Goal: Task Accomplishment & Management: Use online tool/utility

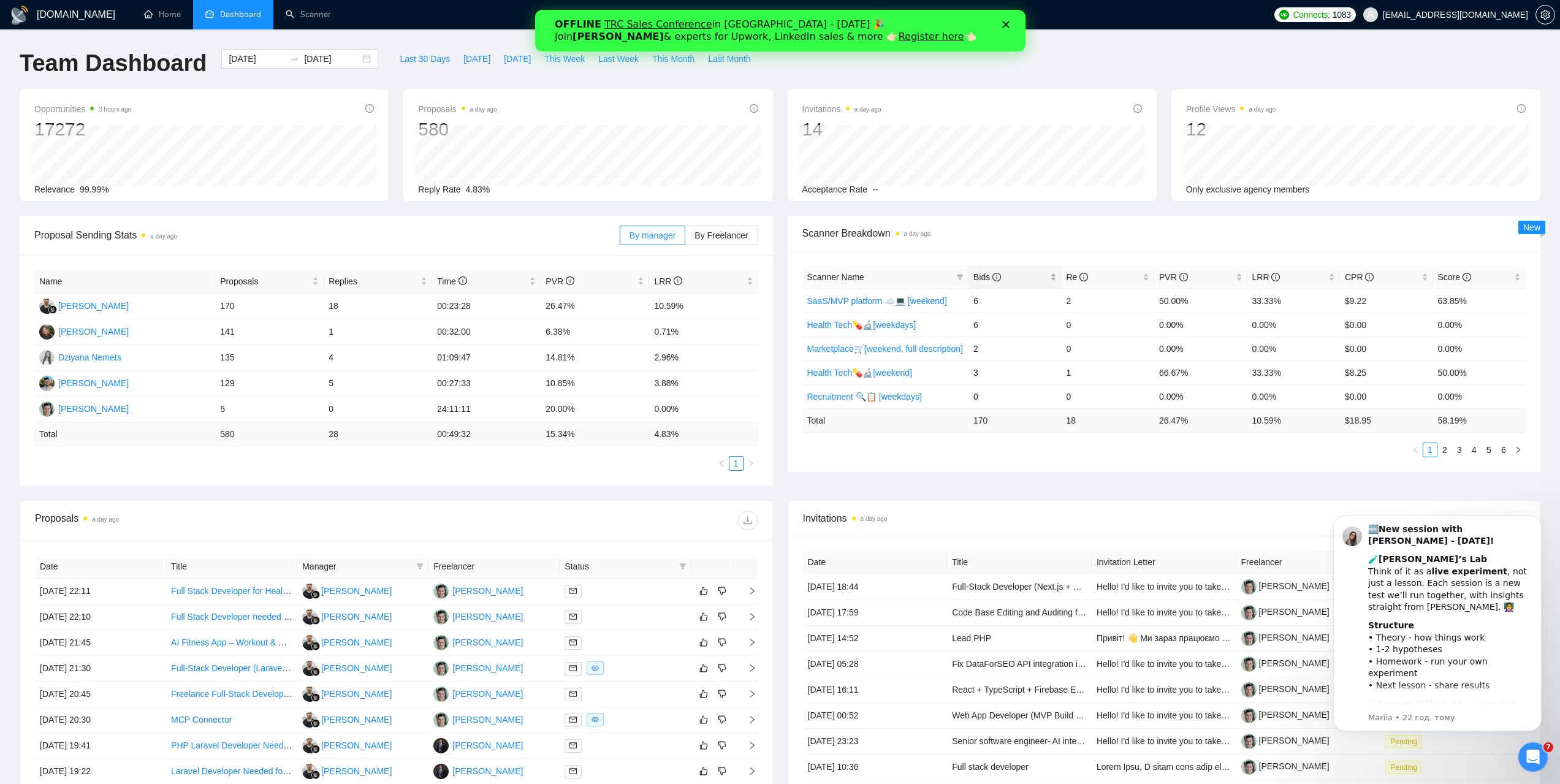
click at [980, 280] on span "Bids" at bounding box center [987, 277] width 28 height 10
click at [1009, 240] on span "Scanner Breakdown a day ago" at bounding box center [1164, 233] width 724 height 15
drag, startPoint x: 800, startPoint y: 232, endPoint x: 889, endPoint y: 233, distance: 89.0
click at [889, 233] on div "Scanner Breakdown a day ago" at bounding box center [1164, 233] width 753 height 35
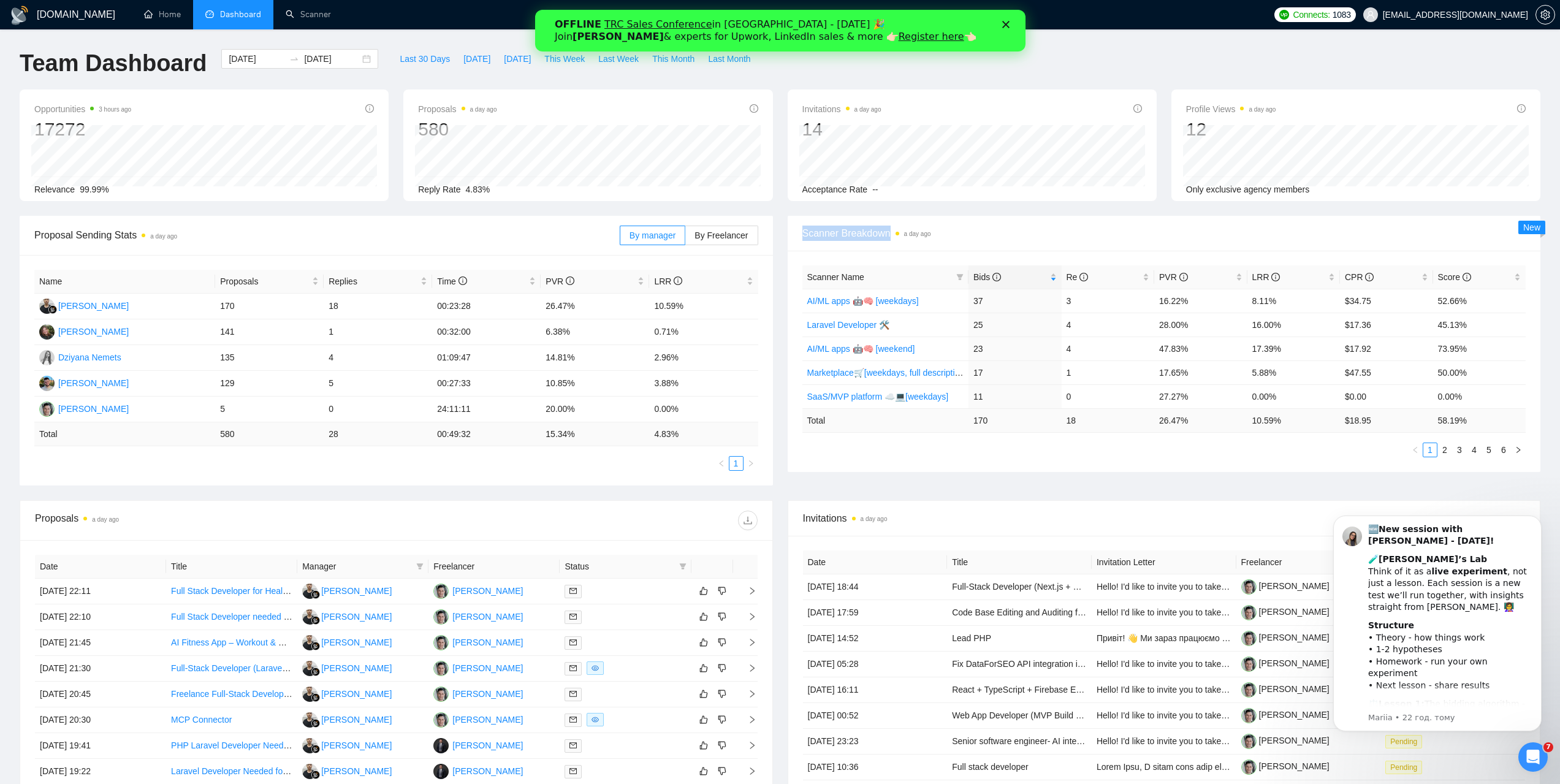
copy span "Scanner Breakdown"
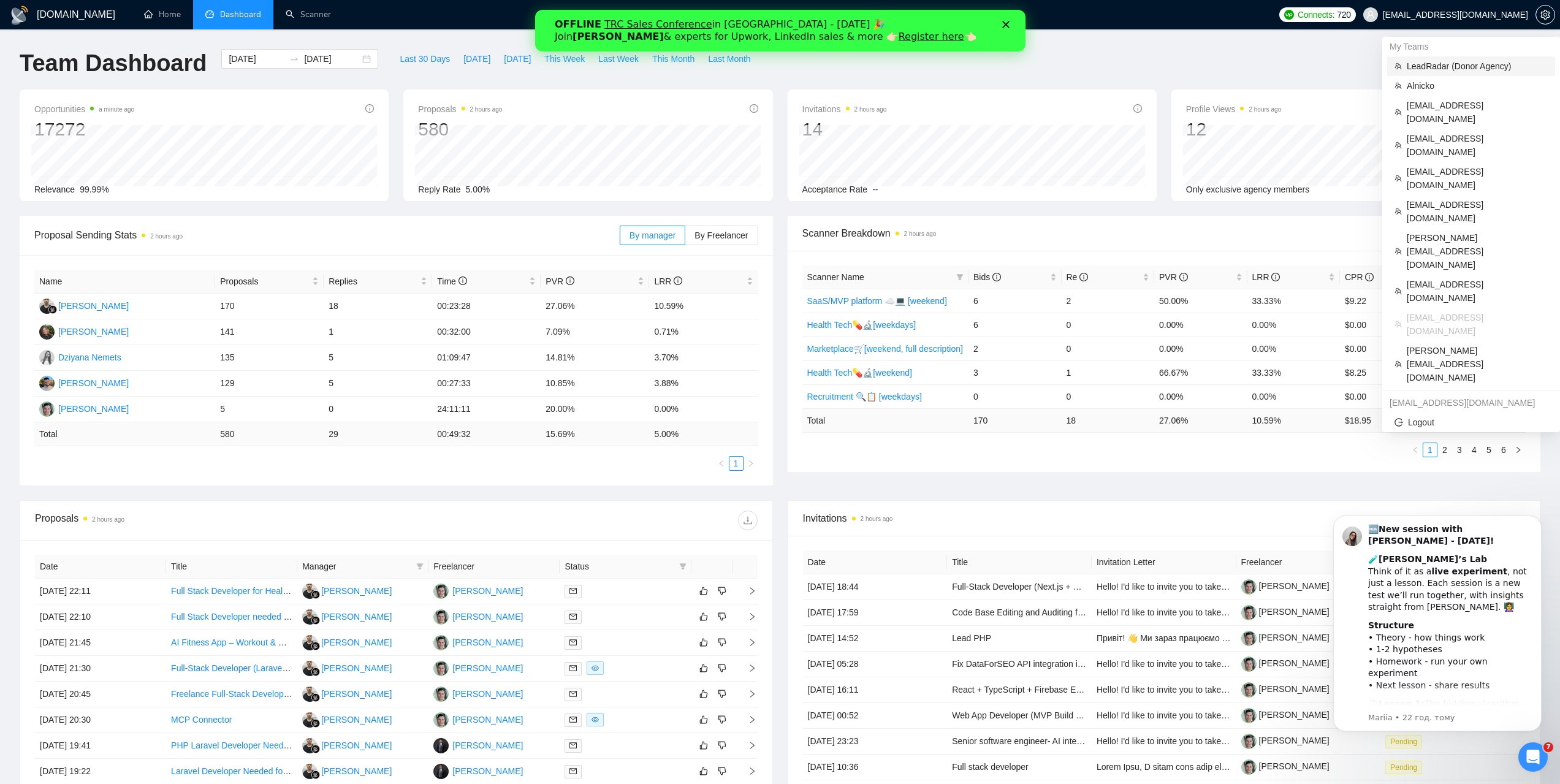
click at [1451, 63] on span "LeadRadar (Donor Agency)" at bounding box center [1477, 66] width 141 height 13
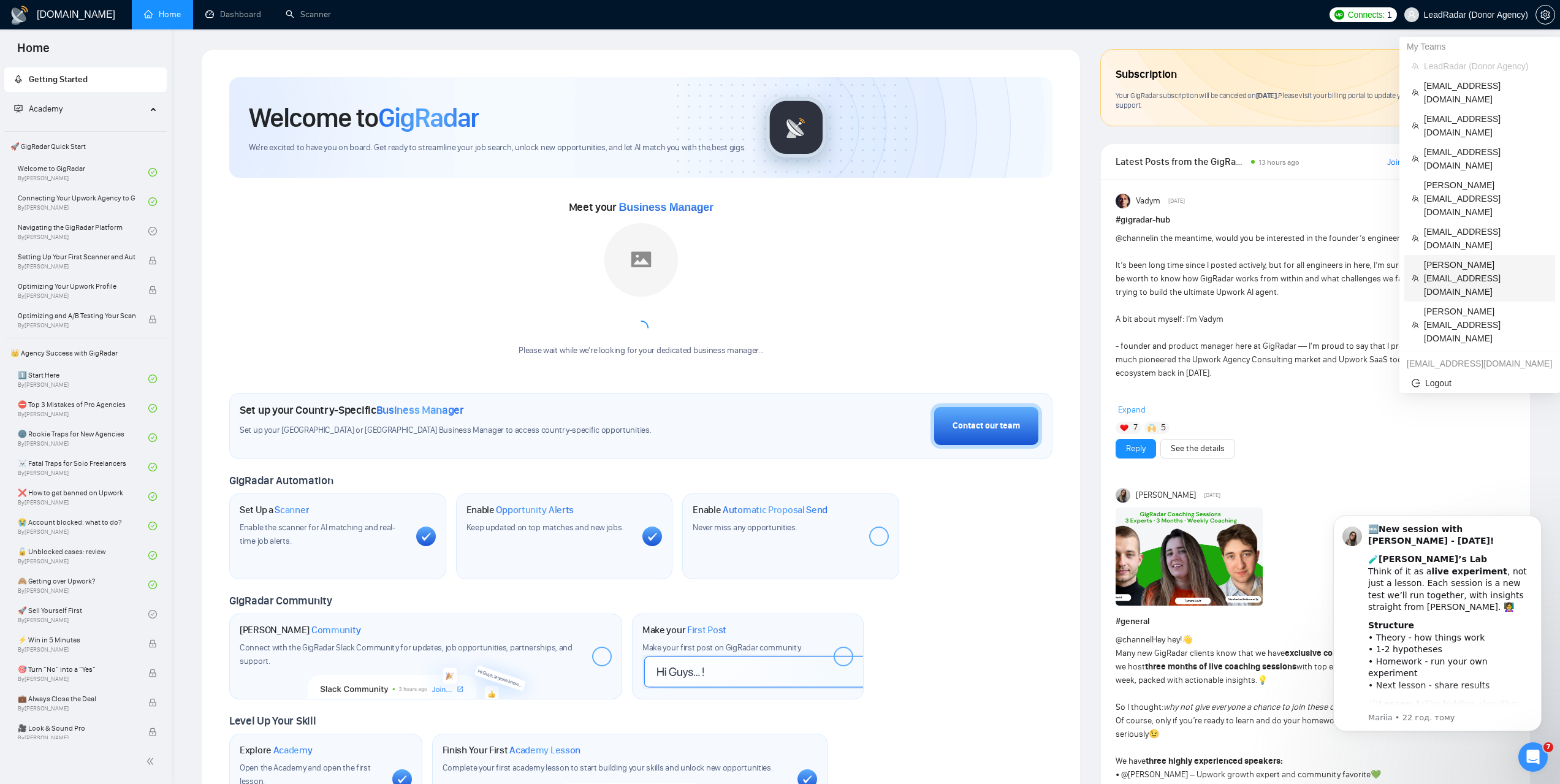
click at [1470, 258] on span "pranay.agrawal@scaleupally.io" at bounding box center [1486, 278] width 124 height 40
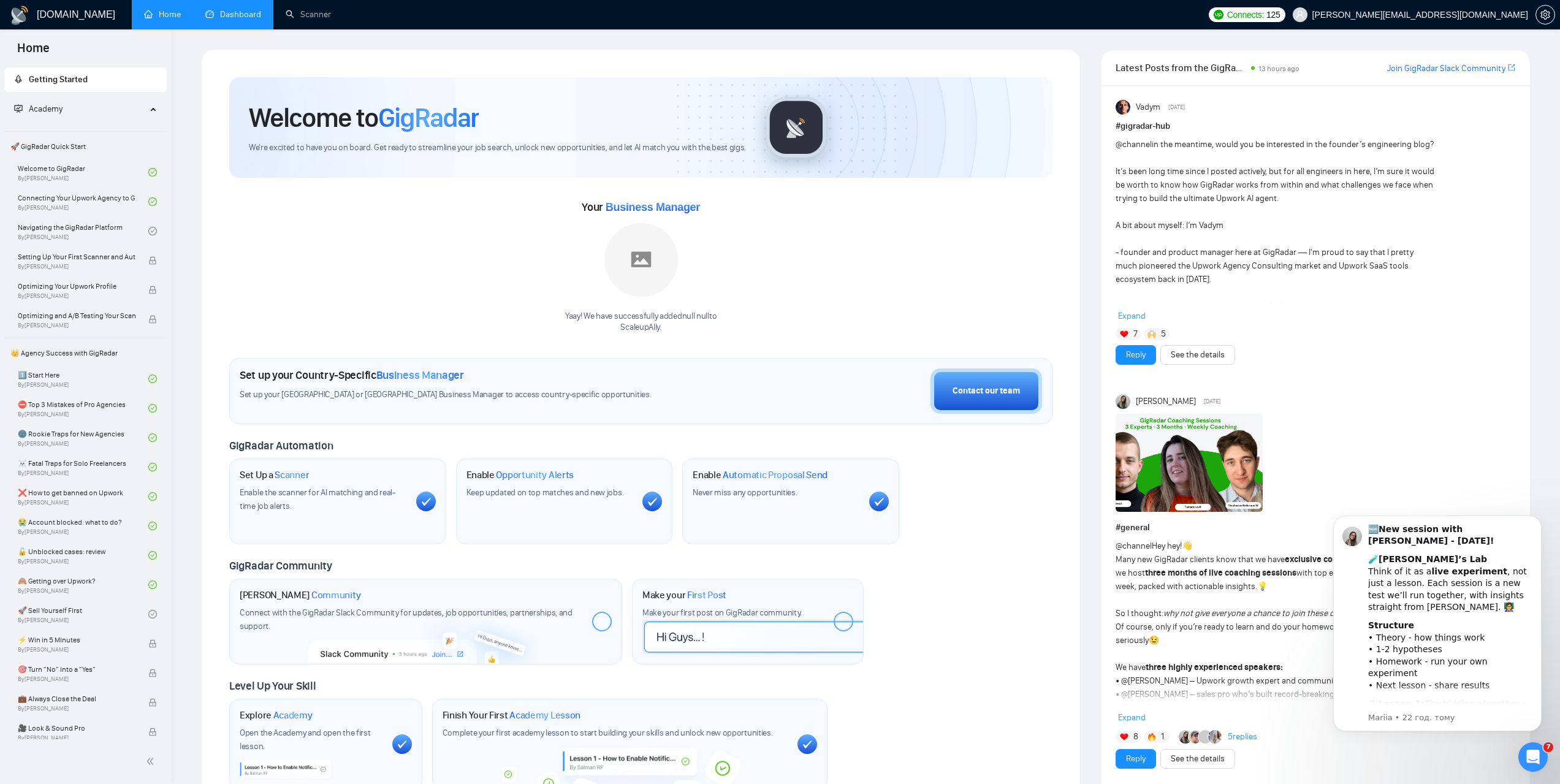
click at [261, 20] on link "Dashboard" at bounding box center [233, 15] width 56 height 10
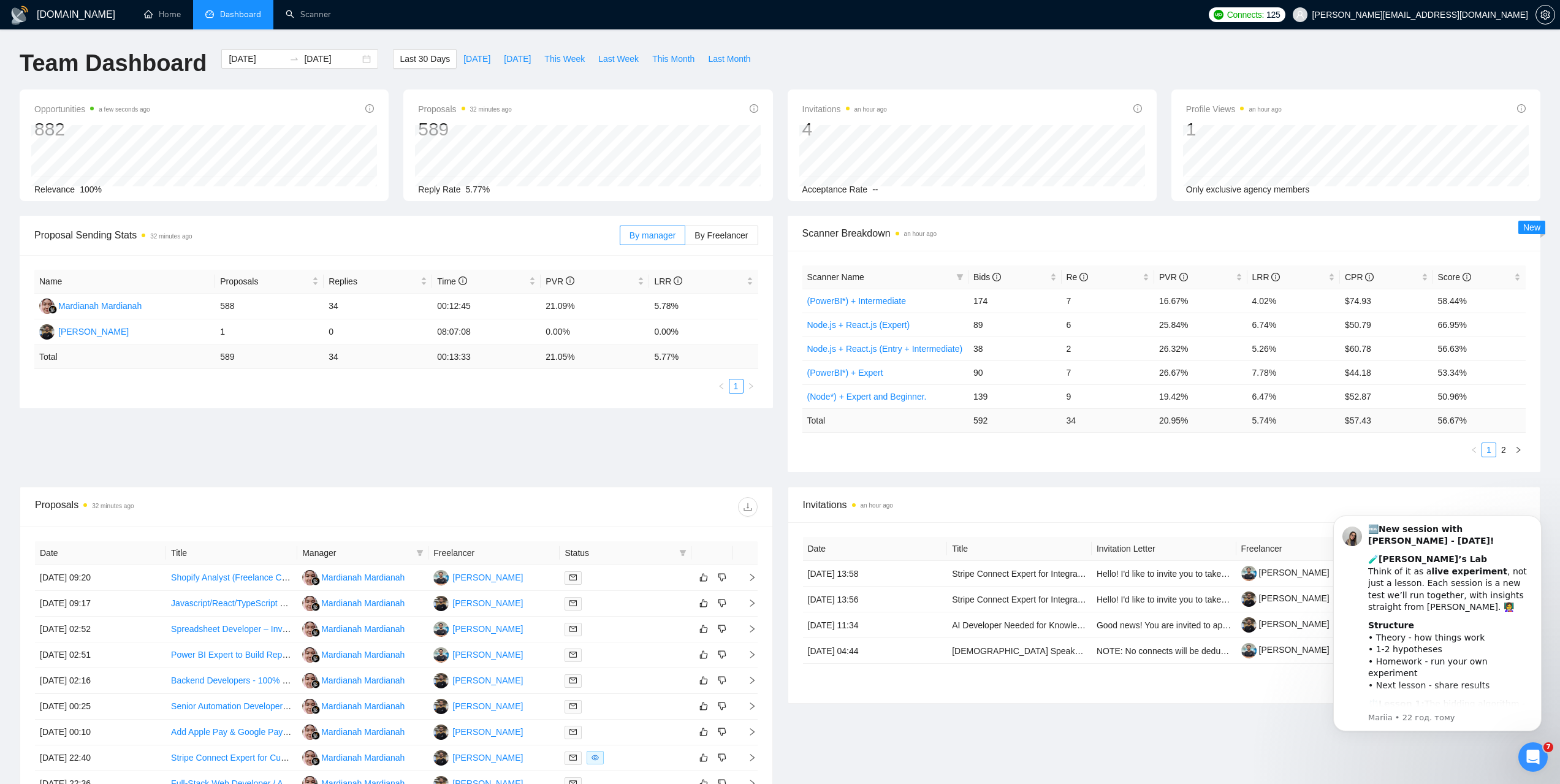
click at [632, 434] on div "Proposal Sending Stats 32 minutes ago By manager By Freelancer Name Proposals R…" at bounding box center [780, 351] width 1535 height 271
click at [981, 271] on div "Bids" at bounding box center [1015, 277] width 83 height 13
click at [980, 272] on span "Bids" at bounding box center [987, 277] width 28 height 10
click at [1259, 275] on span "LRR" at bounding box center [1267, 277] width 28 height 10
click at [1262, 278] on span "LRR" at bounding box center [1267, 277] width 28 height 10
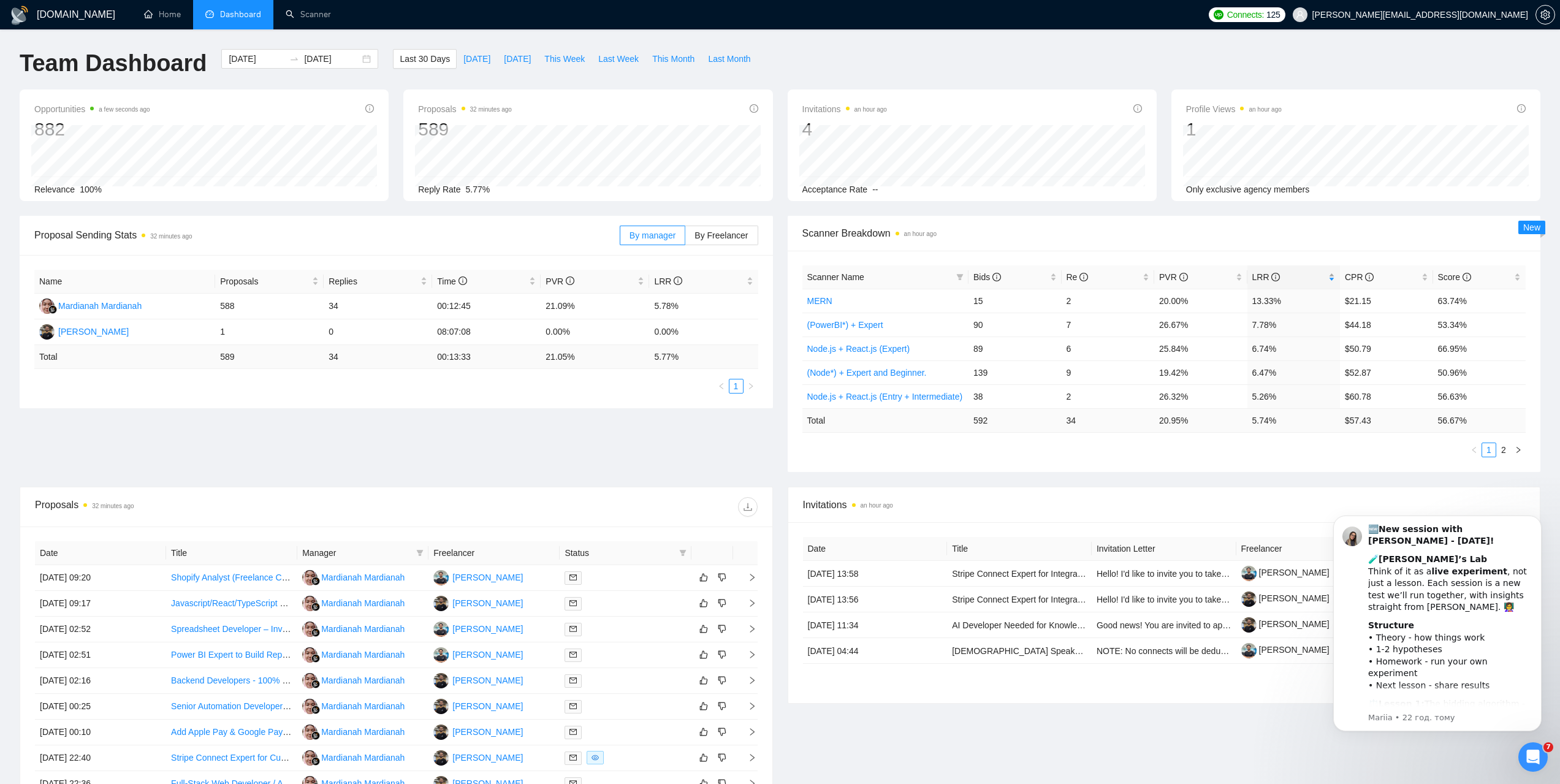
click at [1258, 277] on span "LRR" at bounding box center [1267, 277] width 28 height 10
click at [1253, 274] on span "LRR" at bounding box center [1267, 277] width 28 height 10
click at [324, 20] on link "Scanner" at bounding box center [309, 15] width 46 height 10
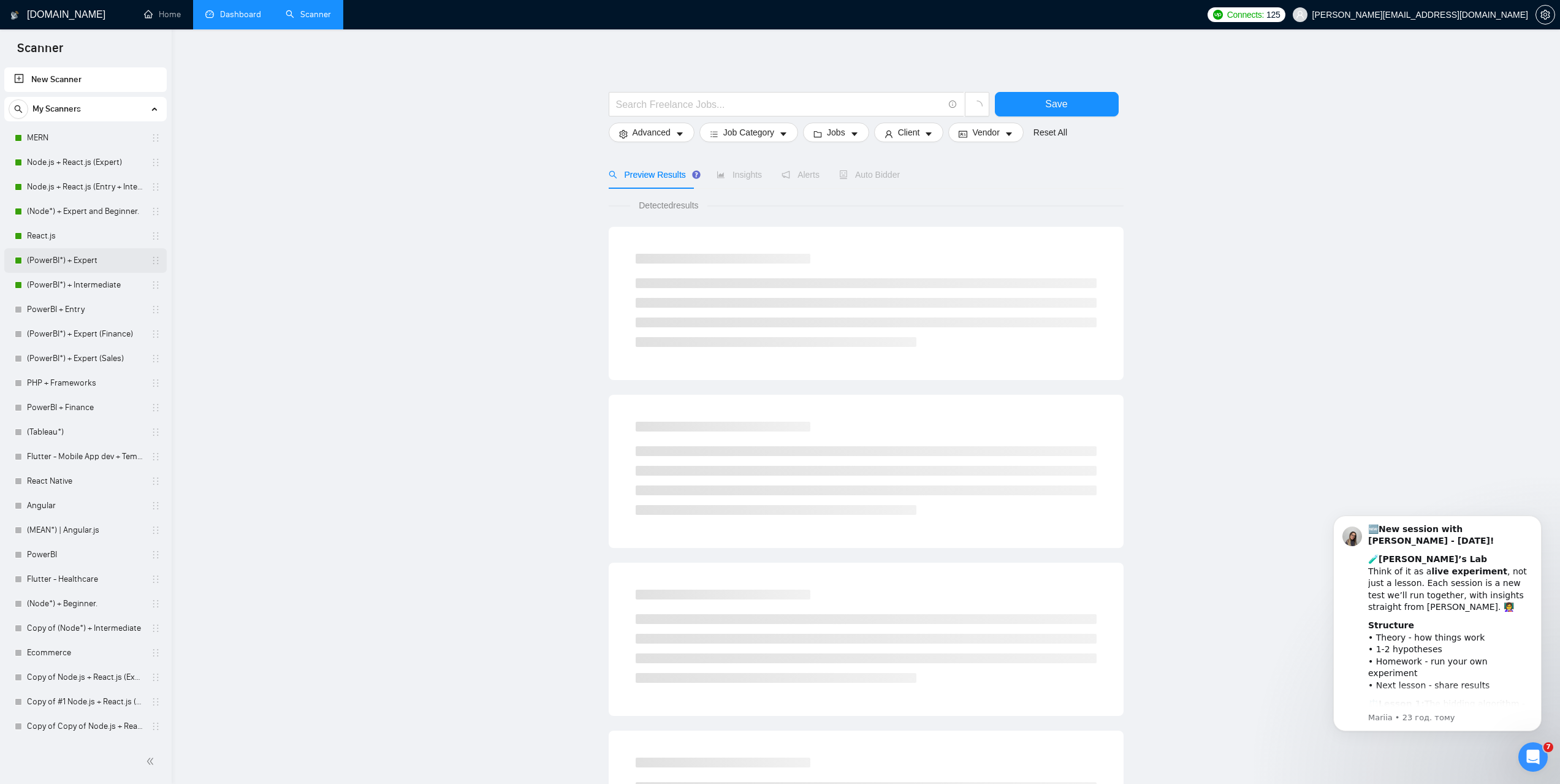
click at [54, 257] on link "(PowerBI*) + Expert" at bounding box center [85, 260] width 116 height 25
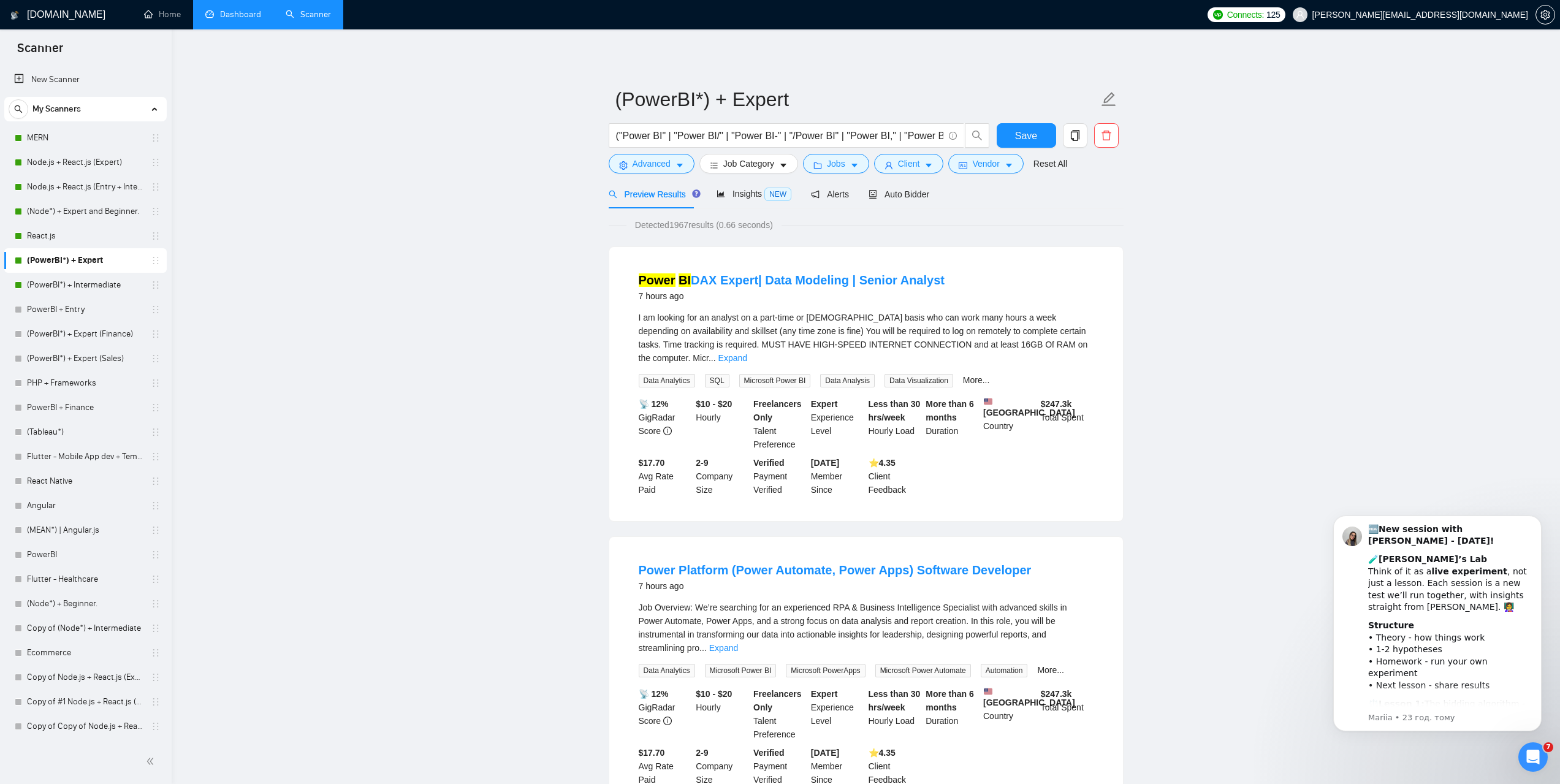
click at [236, 15] on link "Dashboard" at bounding box center [233, 15] width 56 height 10
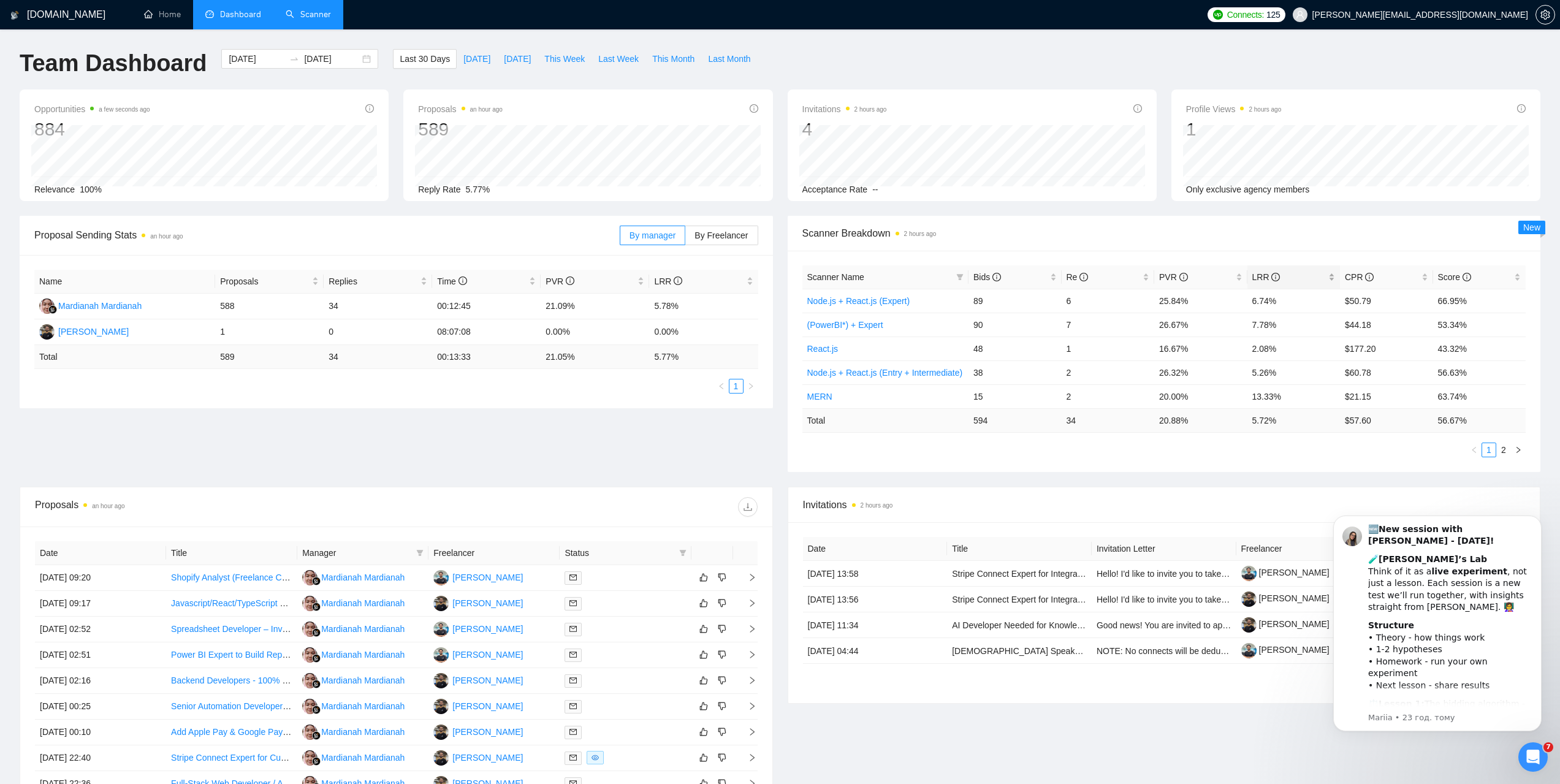
click at [1254, 276] on span "LRR" at bounding box center [1267, 277] width 28 height 10
click at [827, 297] on link "React.js" at bounding box center [823, 301] width 31 height 10
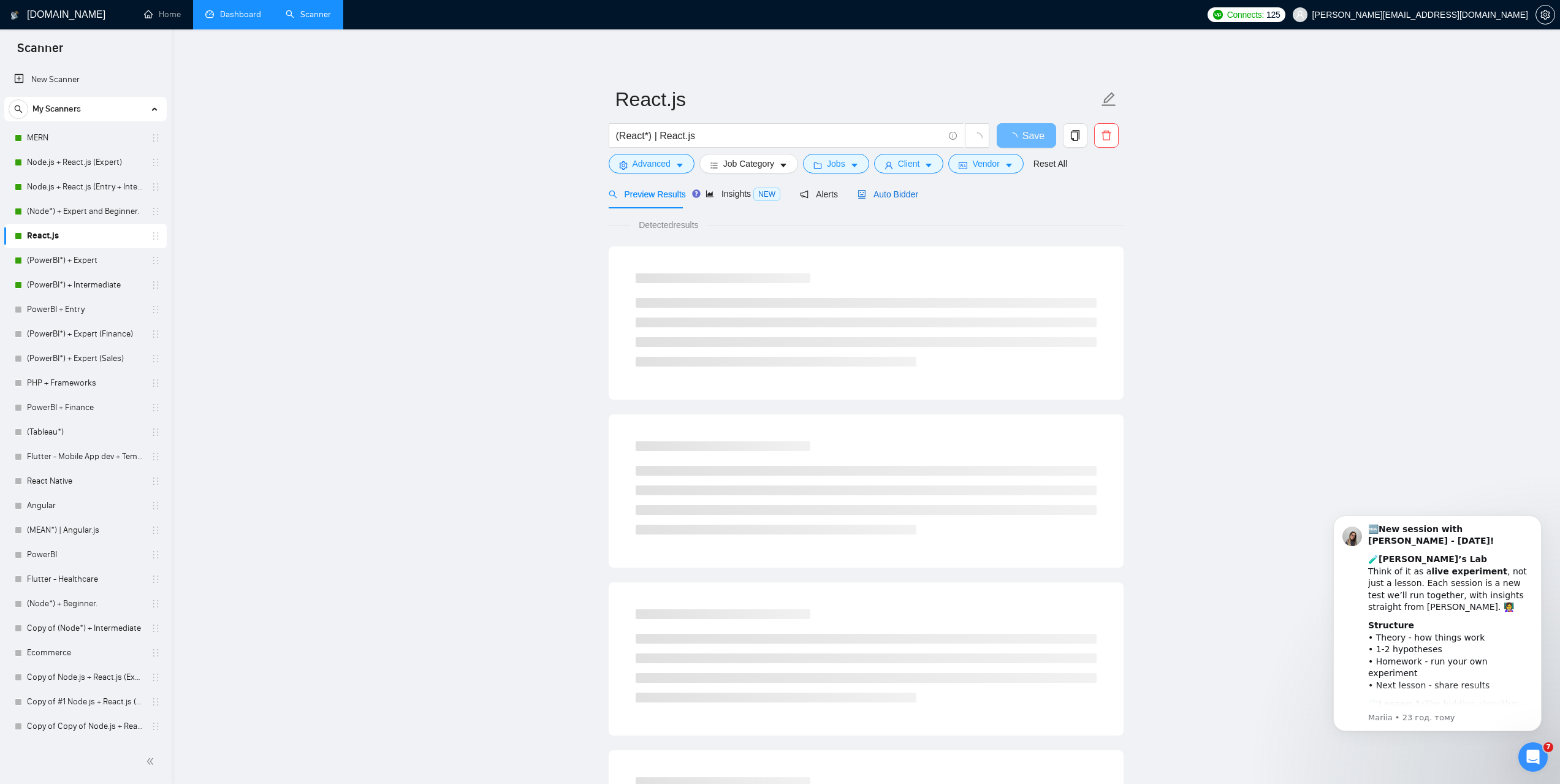
click at [899, 194] on span "Auto Bidder" at bounding box center [888, 195] width 61 height 10
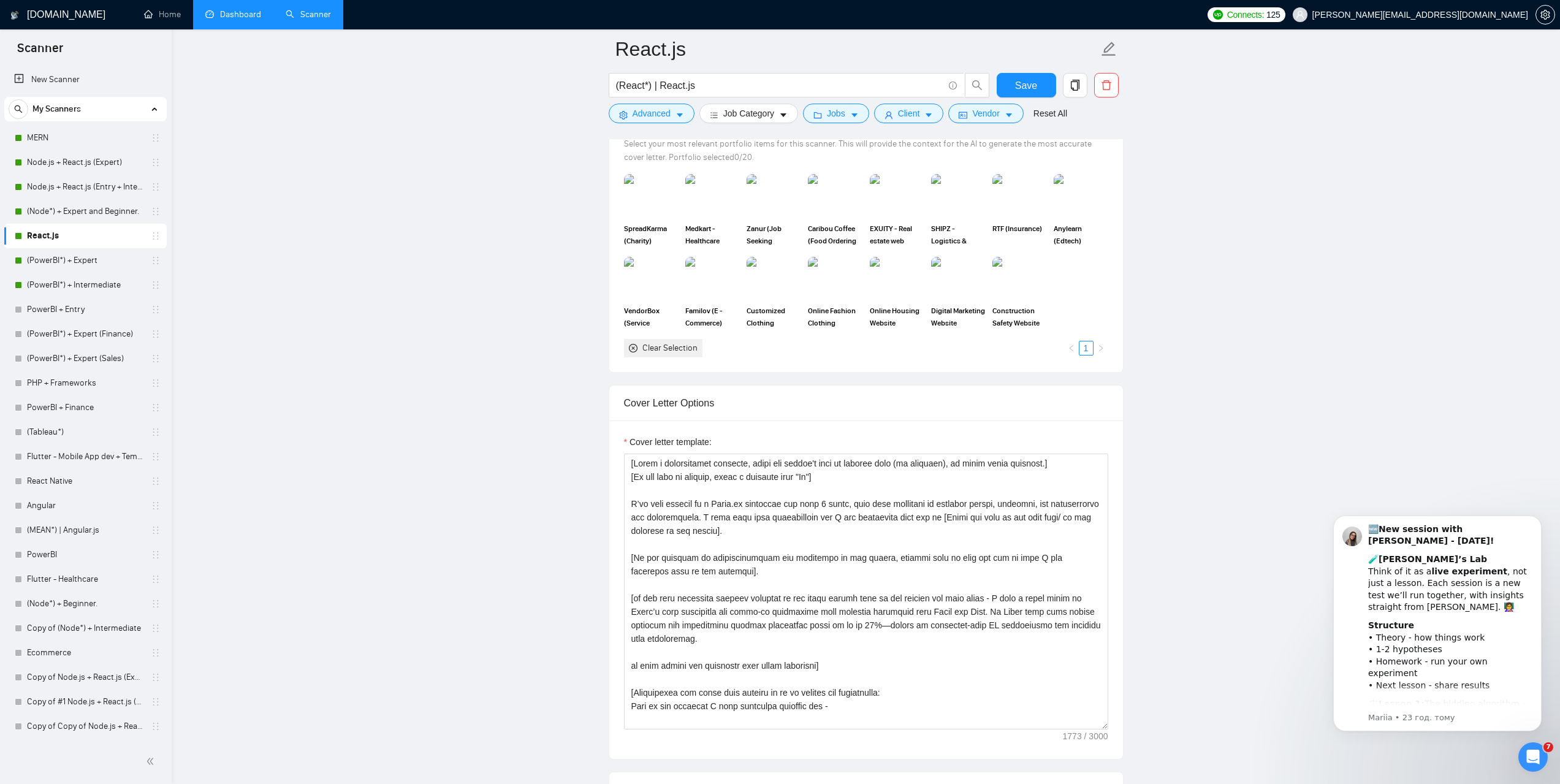
scroll to position [1165, 0]
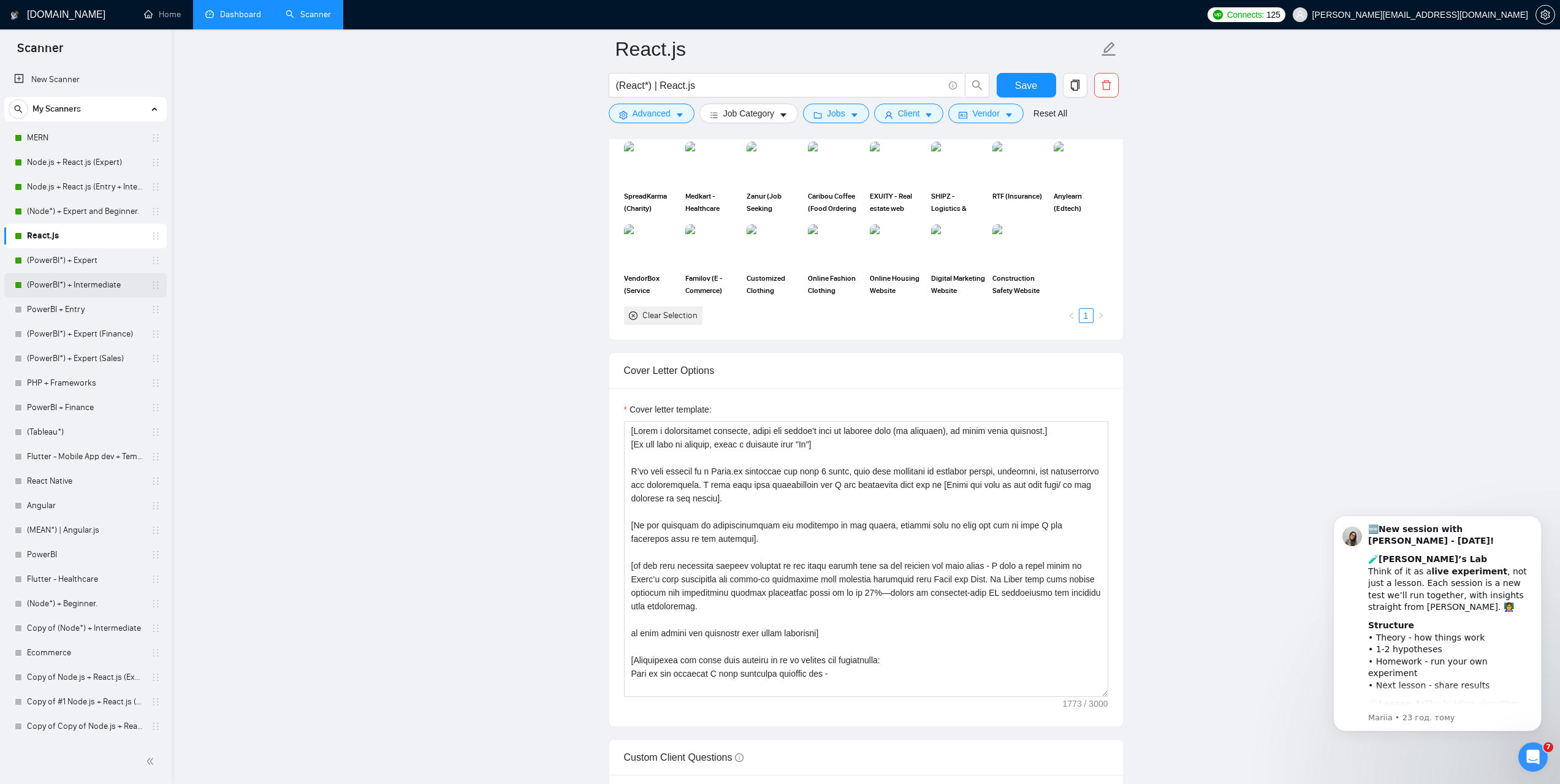
click at [75, 288] on link "(PowerBI*) + Intermediate" at bounding box center [85, 285] width 116 height 25
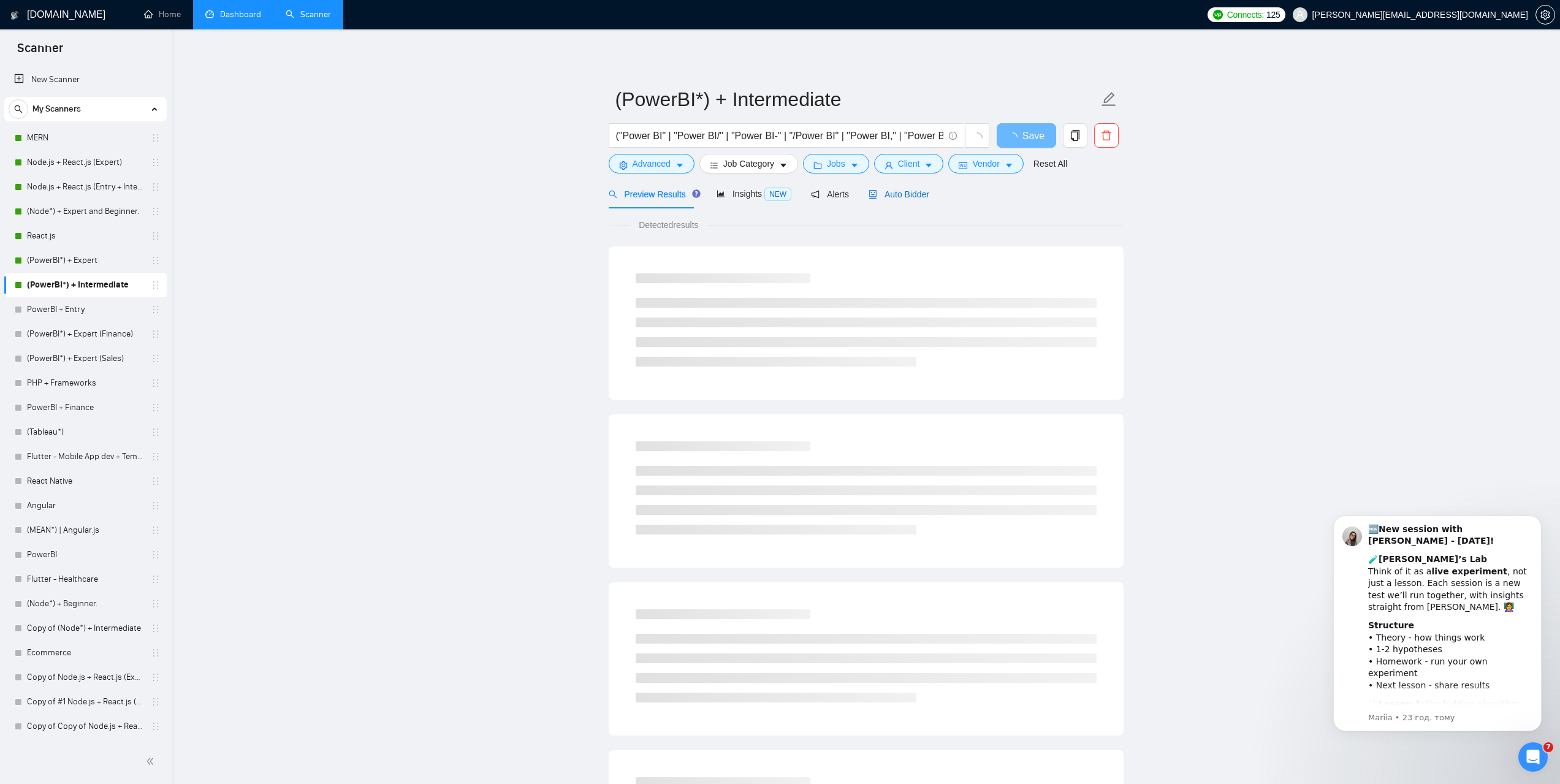
click at [892, 193] on span "Auto Bidder" at bounding box center [899, 195] width 61 height 10
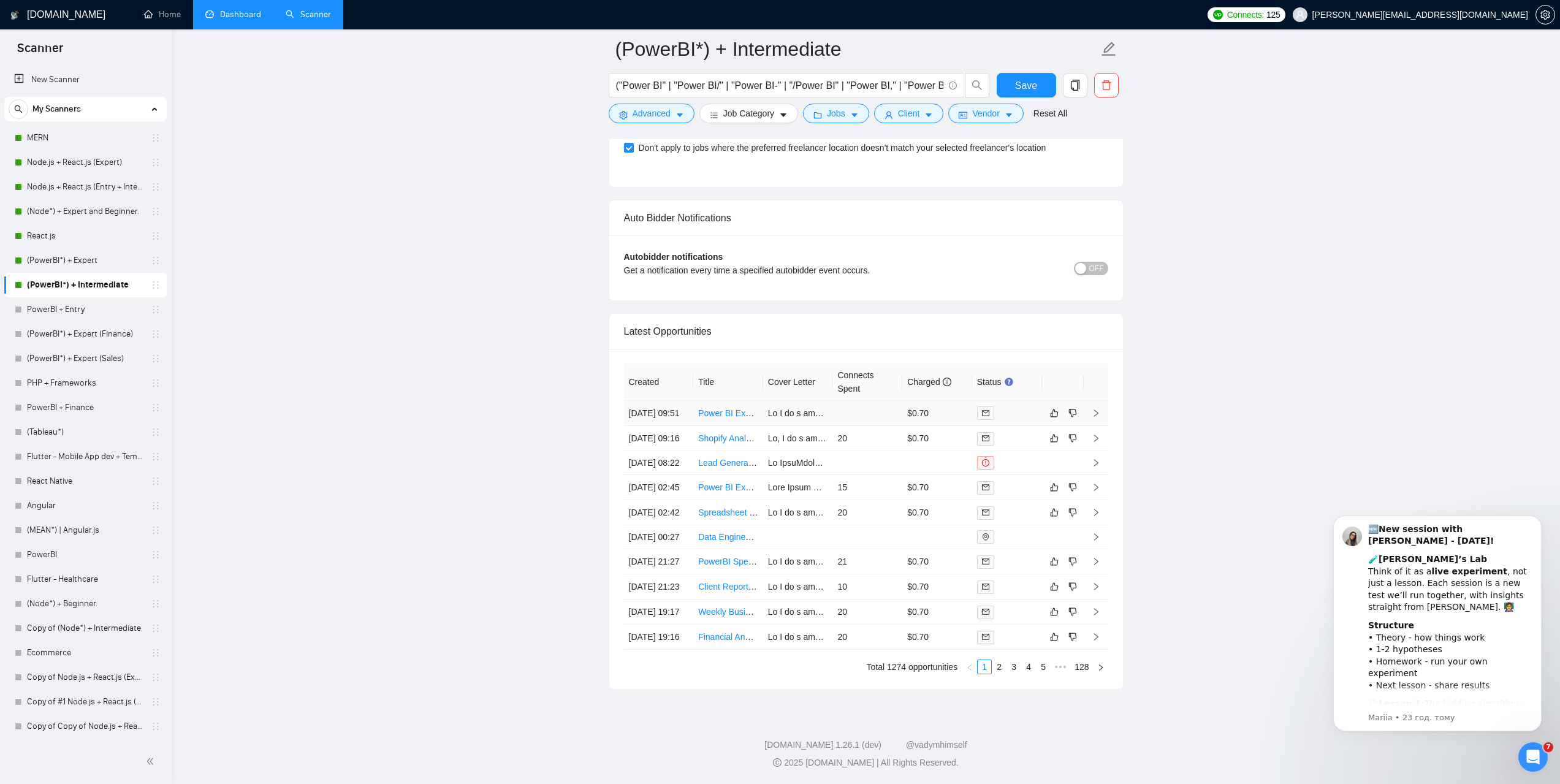
scroll to position [2839, 0]
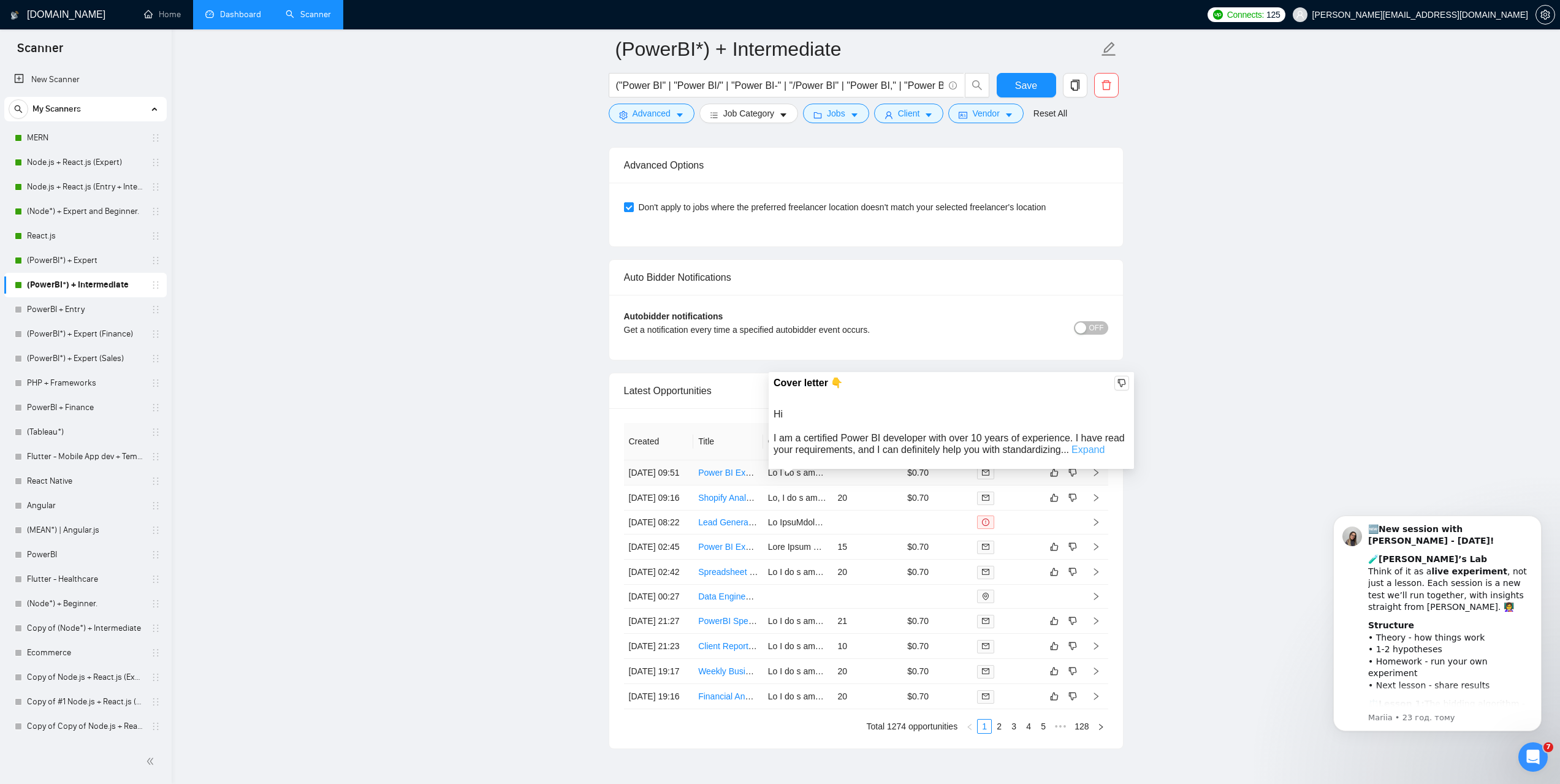
click at [1089, 451] on link "Expand" at bounding box center [1088, 450] width 33 height 10
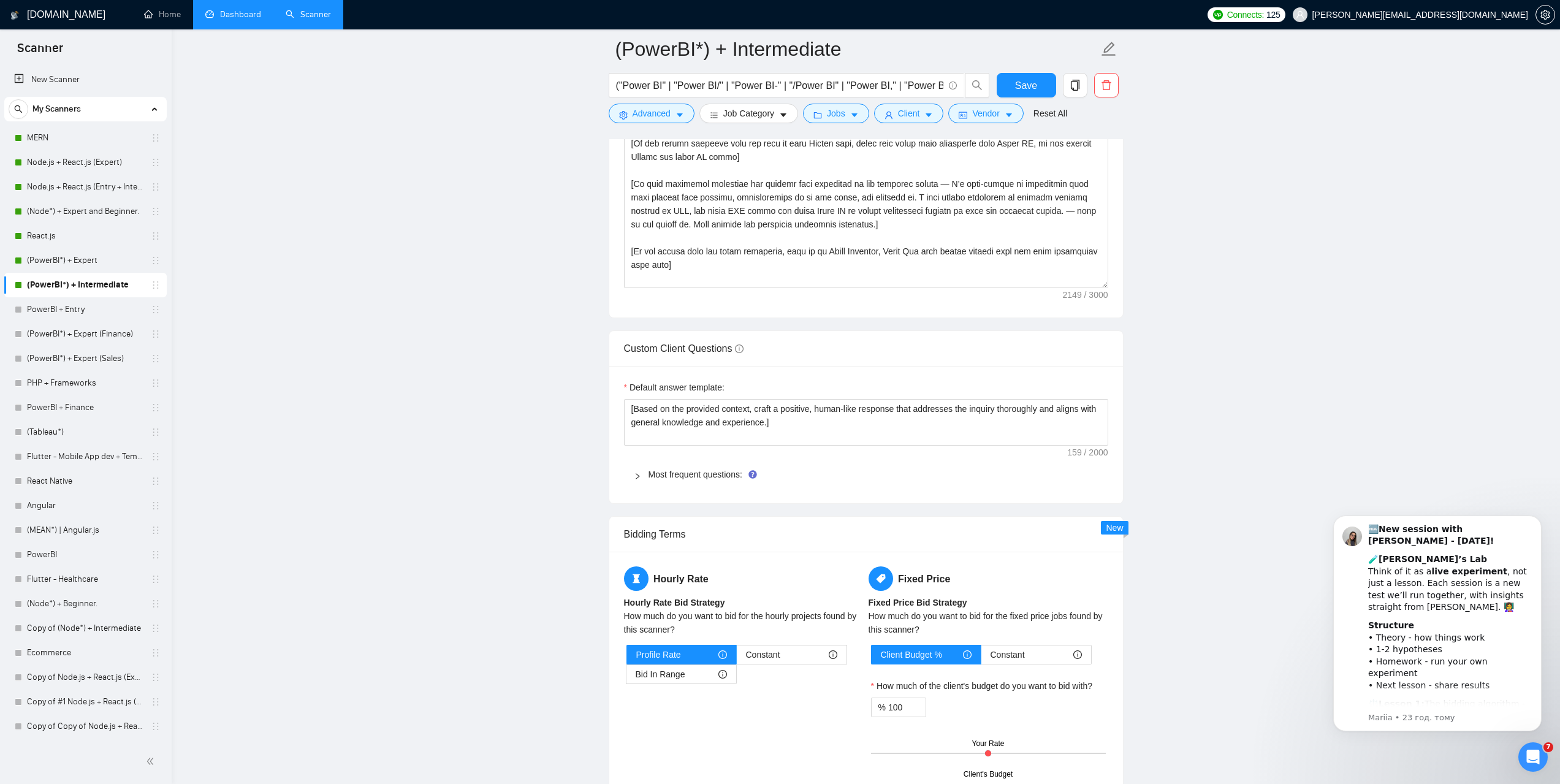
scroll to position [1429, 0]
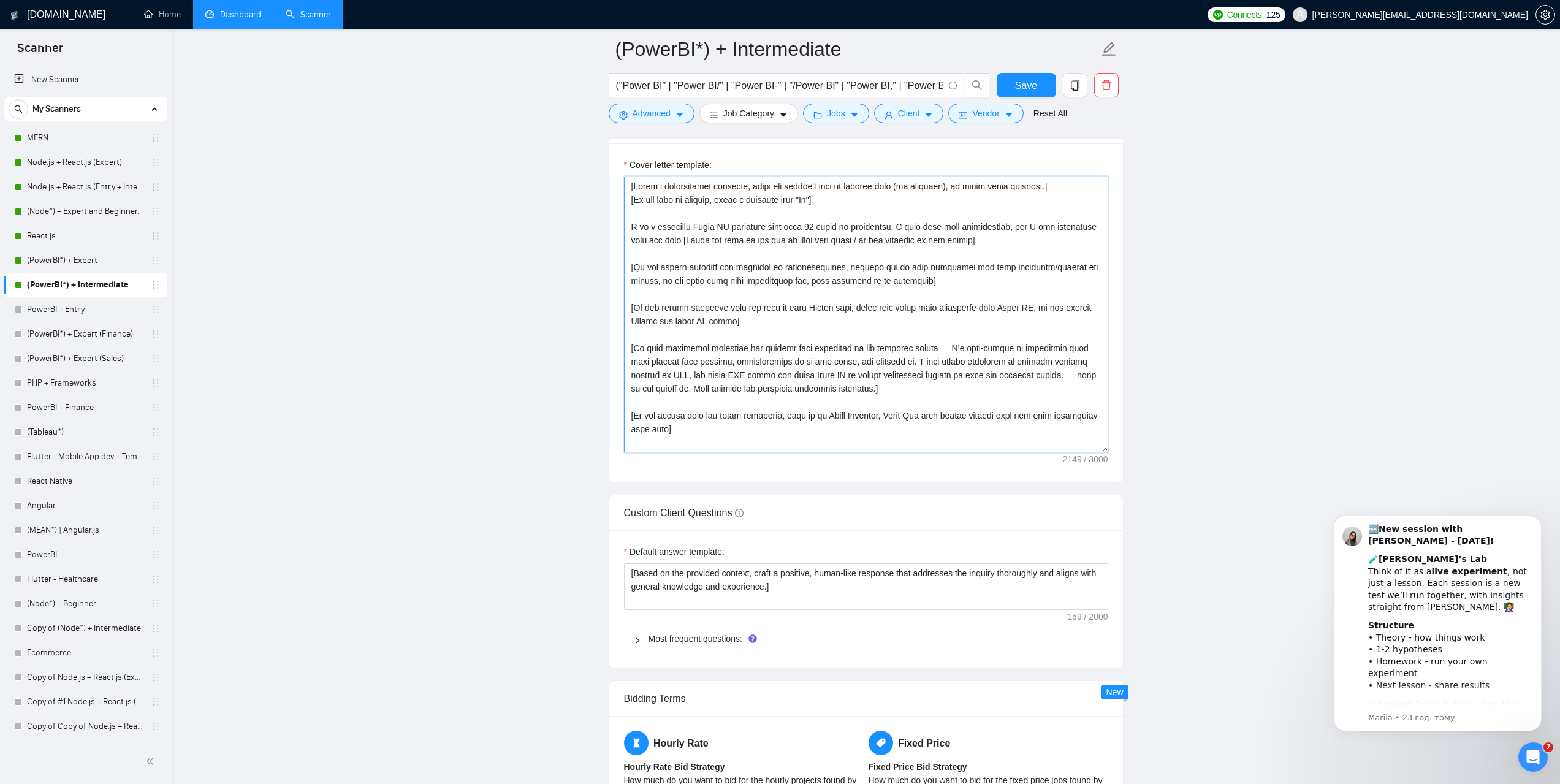
click at [738, 434] on textarea "Cover letter template:" at bounding box center [866, 314] width 484 height 276
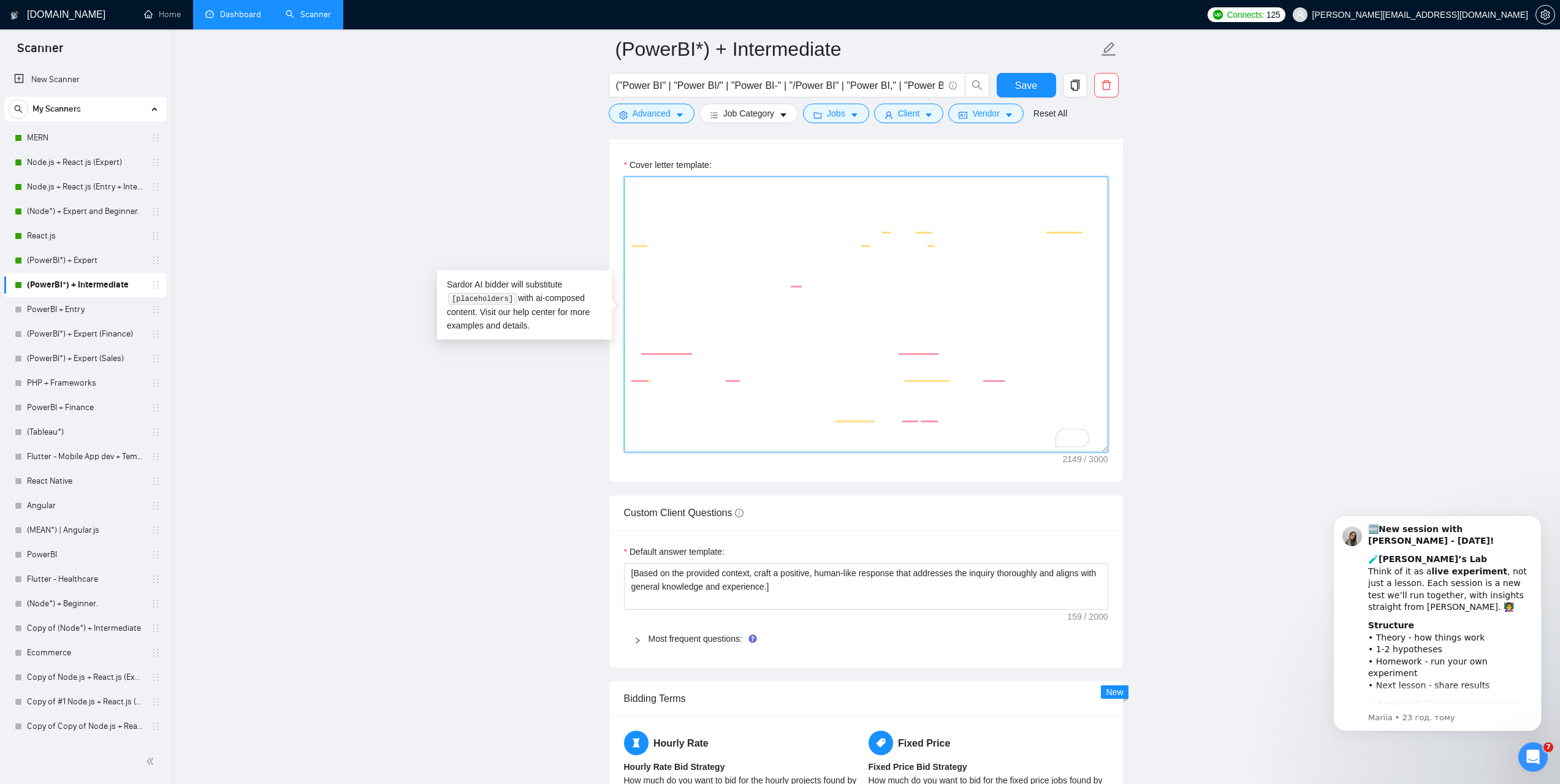
paste textarea "[Open with a quick, cheeky one-liner that ties the client’s country to somethin…"
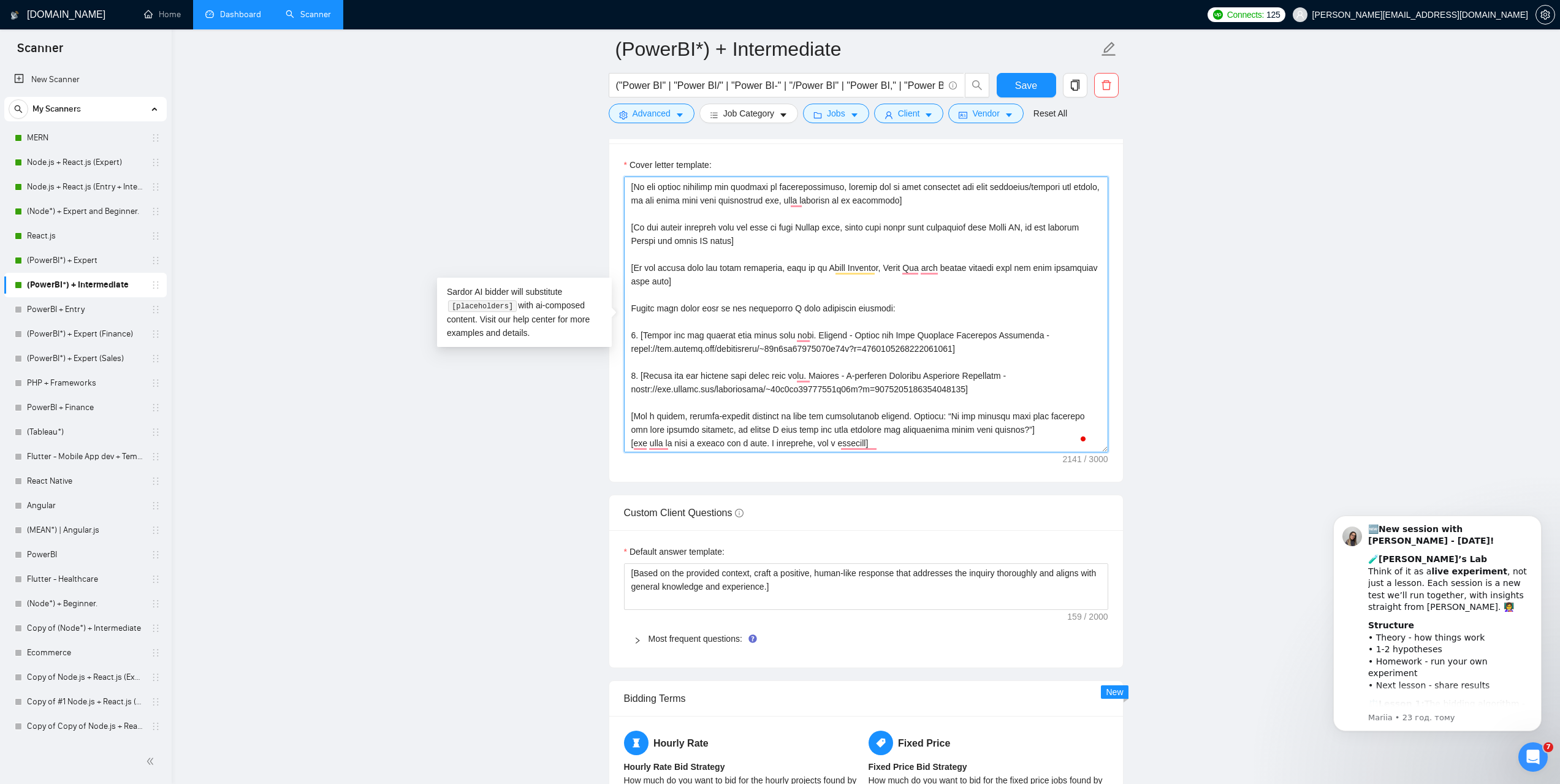
scroll to position [0, 0]
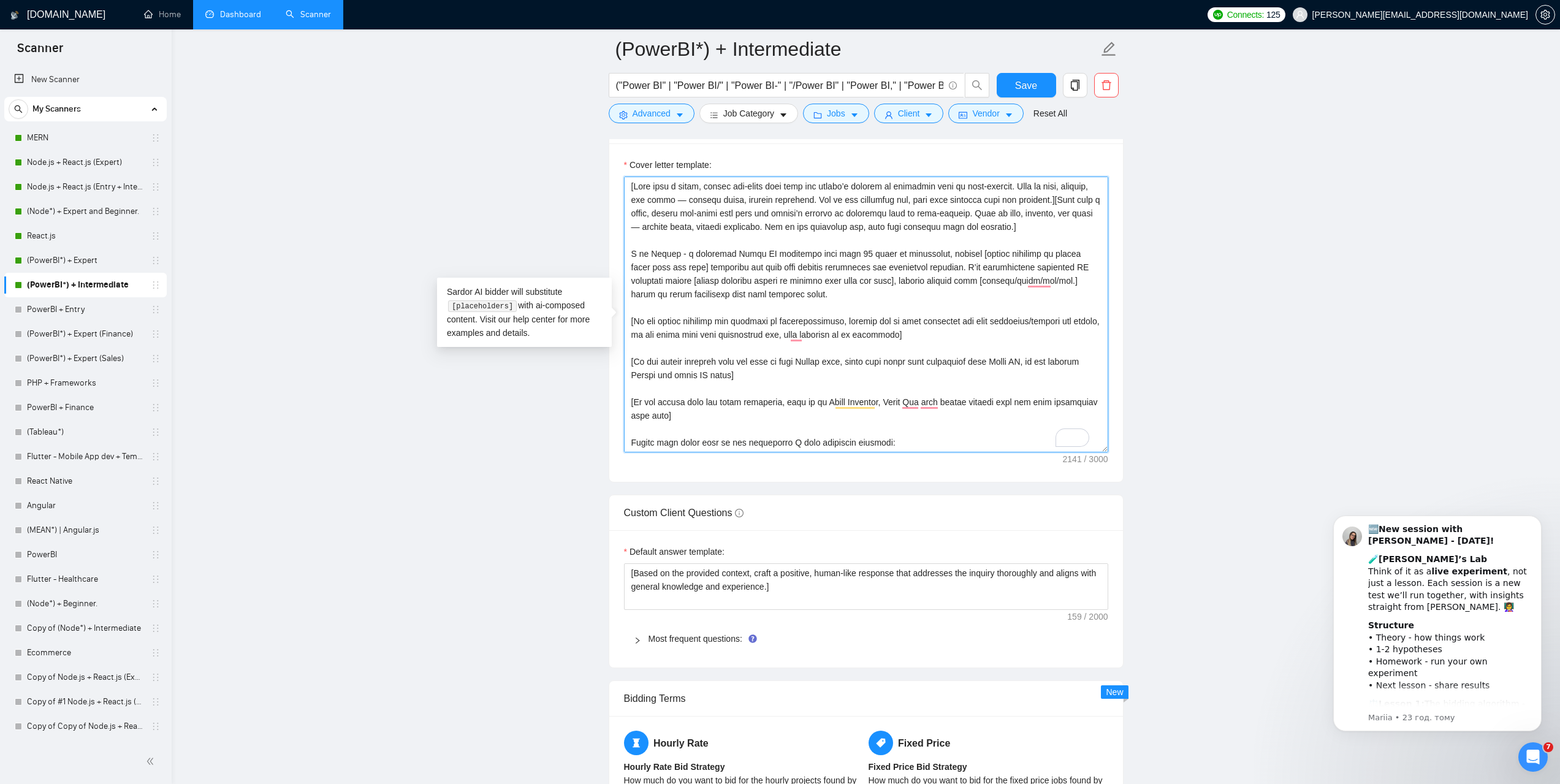
click at [1054, 195] on textarea "Cover letter template:" at bounding box center [866, 314] width 484 height 276
click at [626, 188] on div "Cover Letter Options Cover letter template:" at bounding box center [866, 295] width 515 height 374
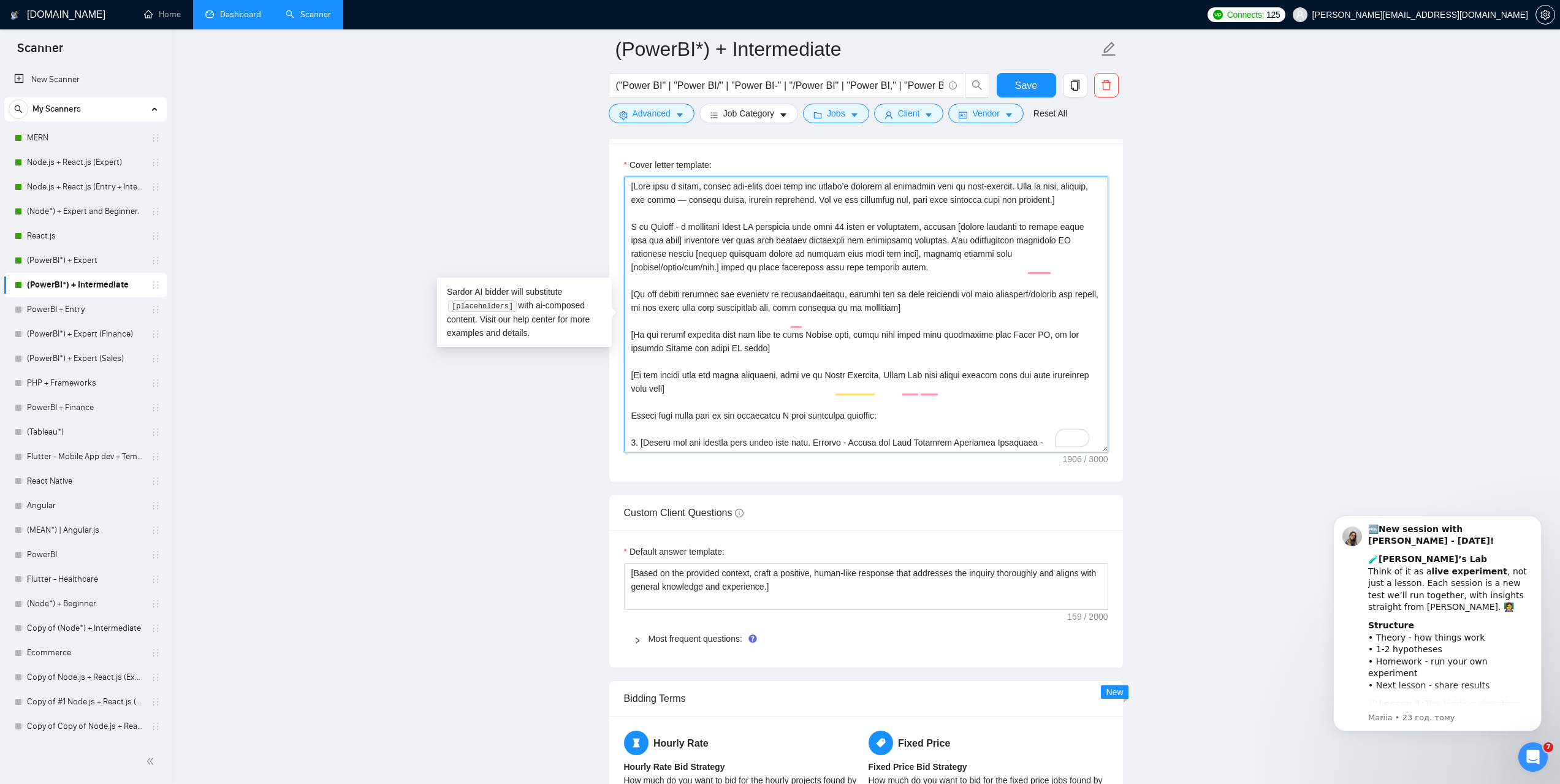
click at [632, 195] on textarea "Cover letter template:" at bounding box center [866, 314] width 484 height 276
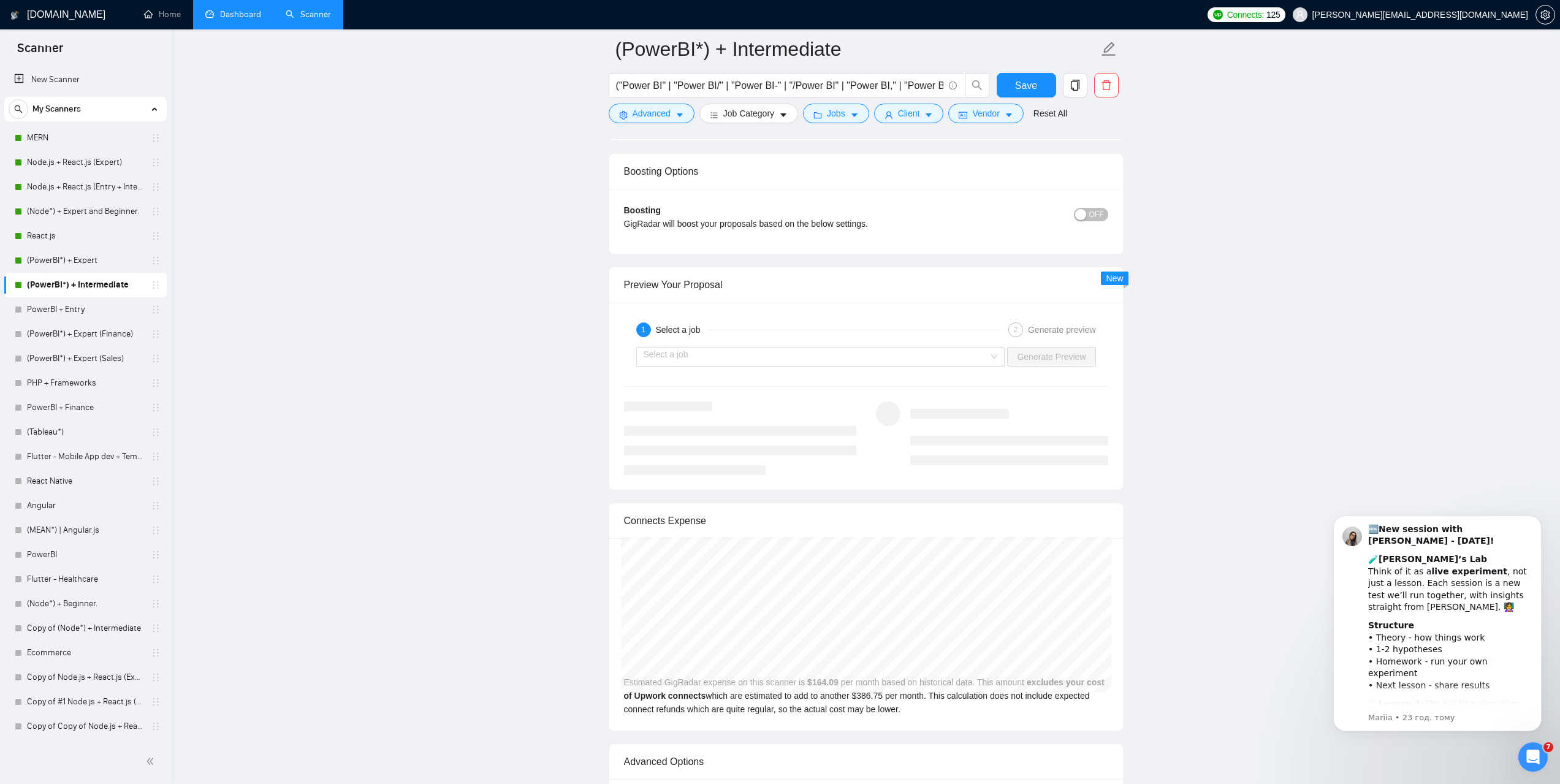
scroll to position [2226, 0]
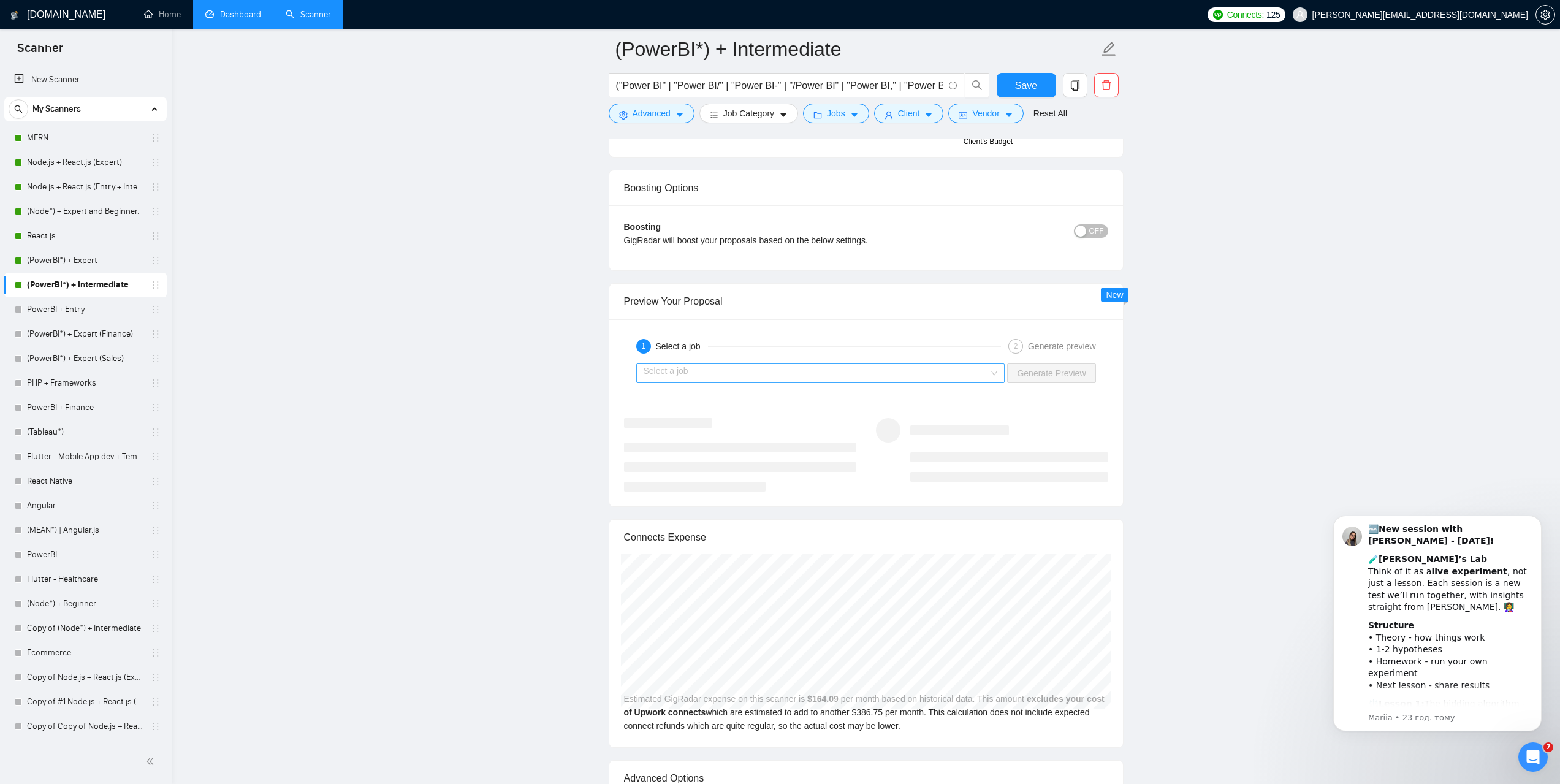
type textarea "[Open with a quick, cheeky one-liner that ties the client’s country to somethin…"
click at [737, 374] on input "search" at bounding box center [816, 373] width 346 height 18
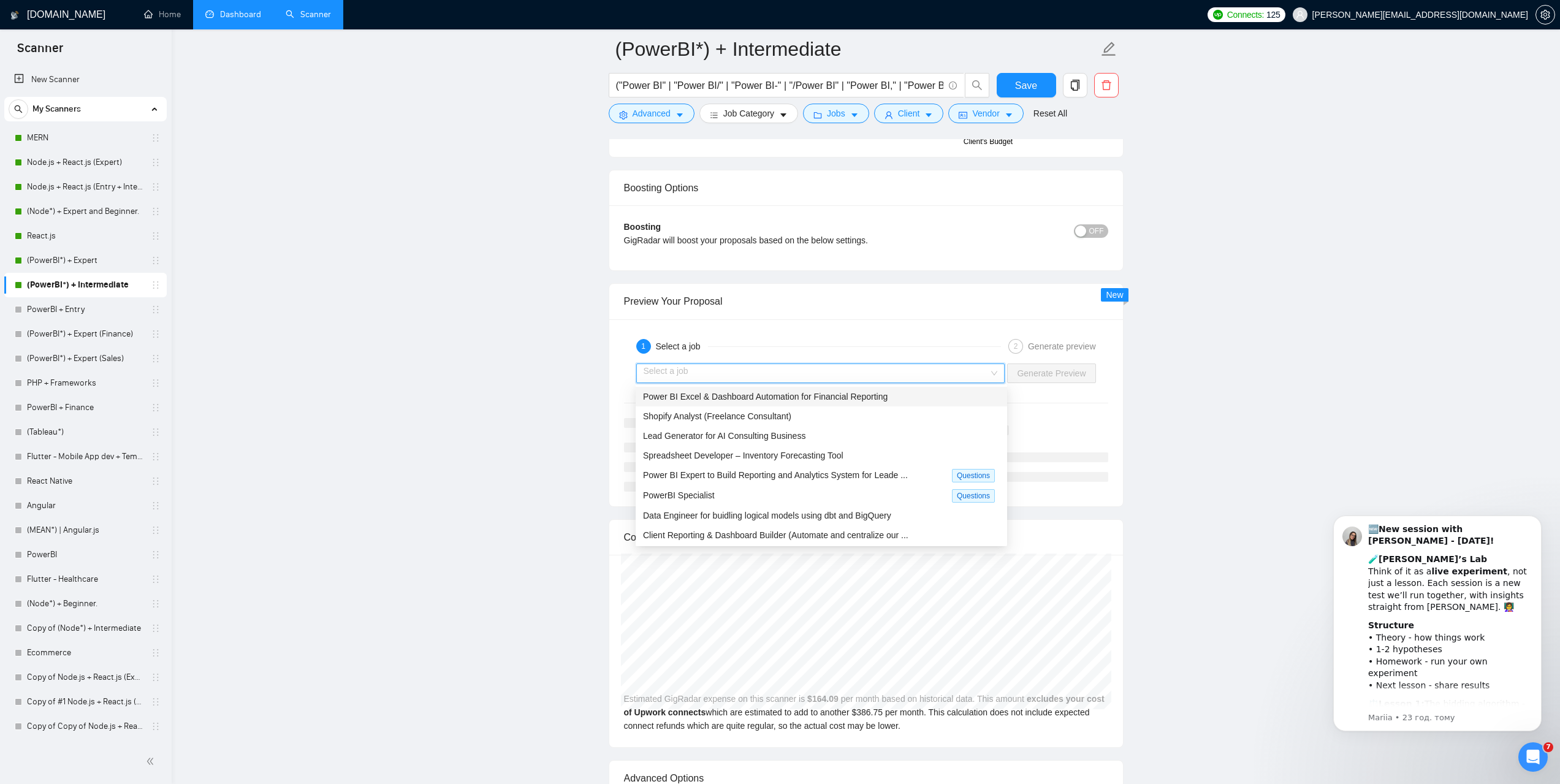
click at [731, 397] on span "Power BI Excel & Dashboard Automation for Financial Reporting" at bounding box center [765, 396] width 245 height 10
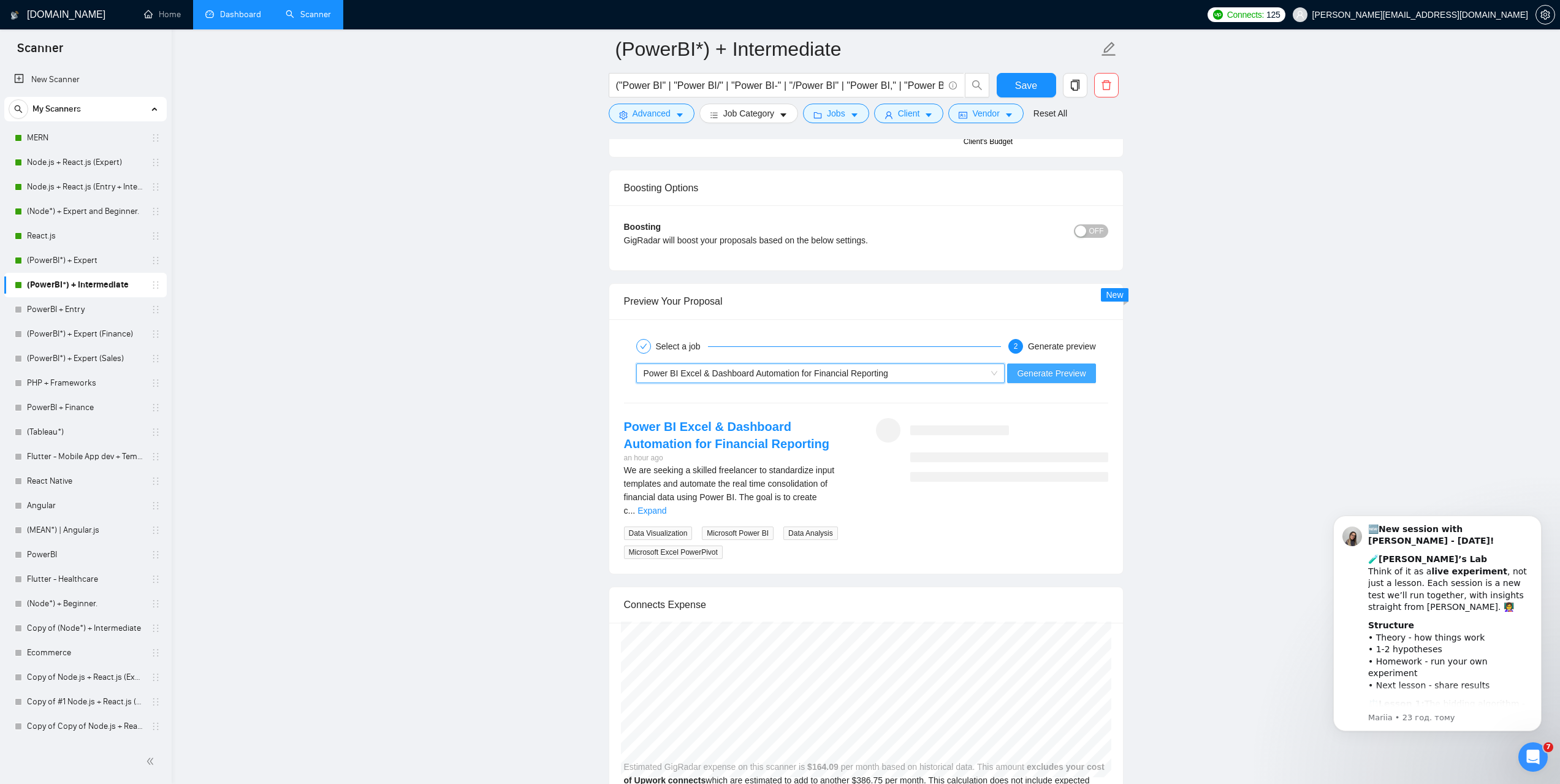
click at [1045, 371] on span "Generate Preview" at bounding box center [1051, 373] width 69 height 13
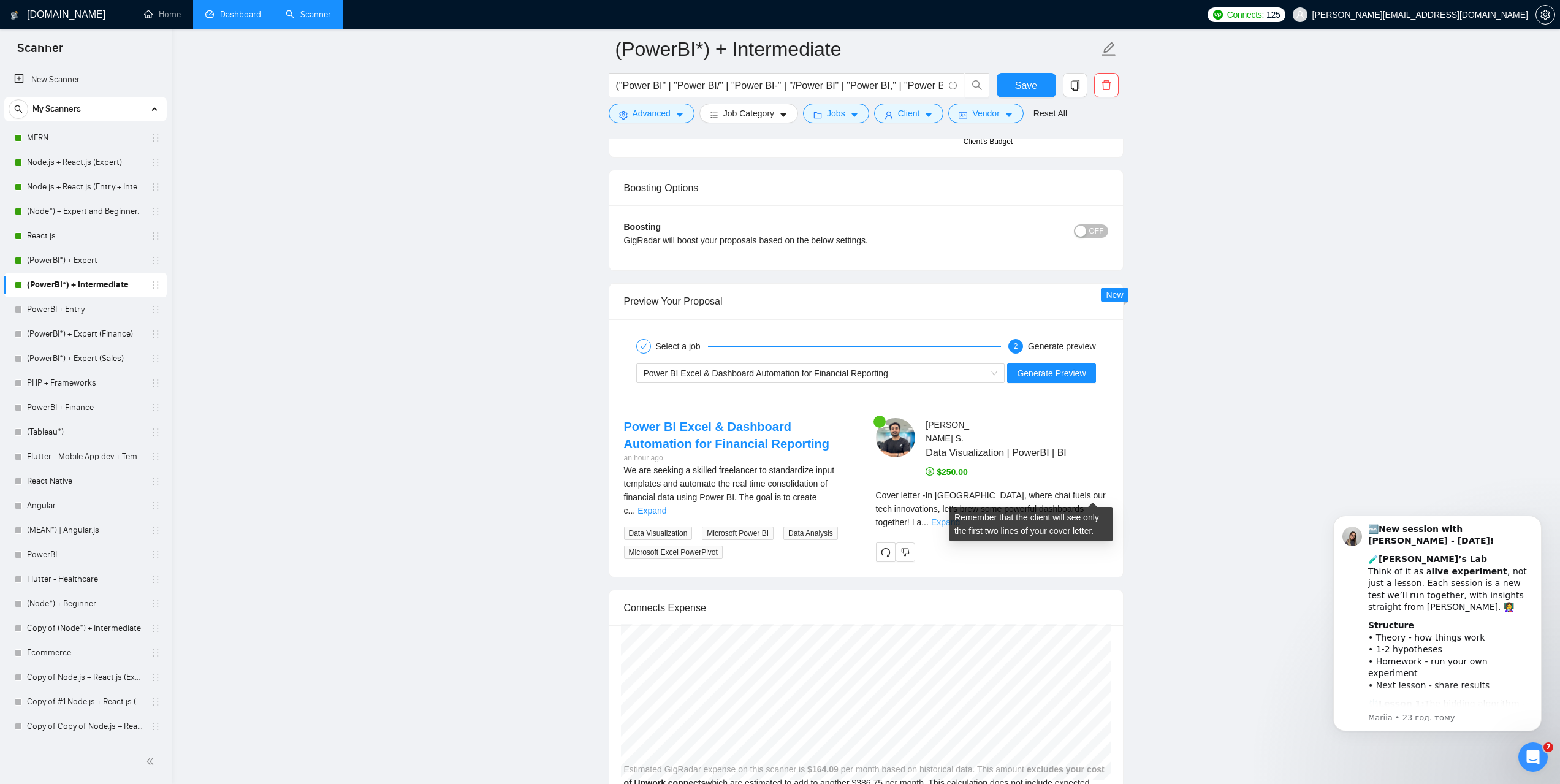
click at [960, 517] on link "Expand" at bounding box center [946, 522] width 29 height 10
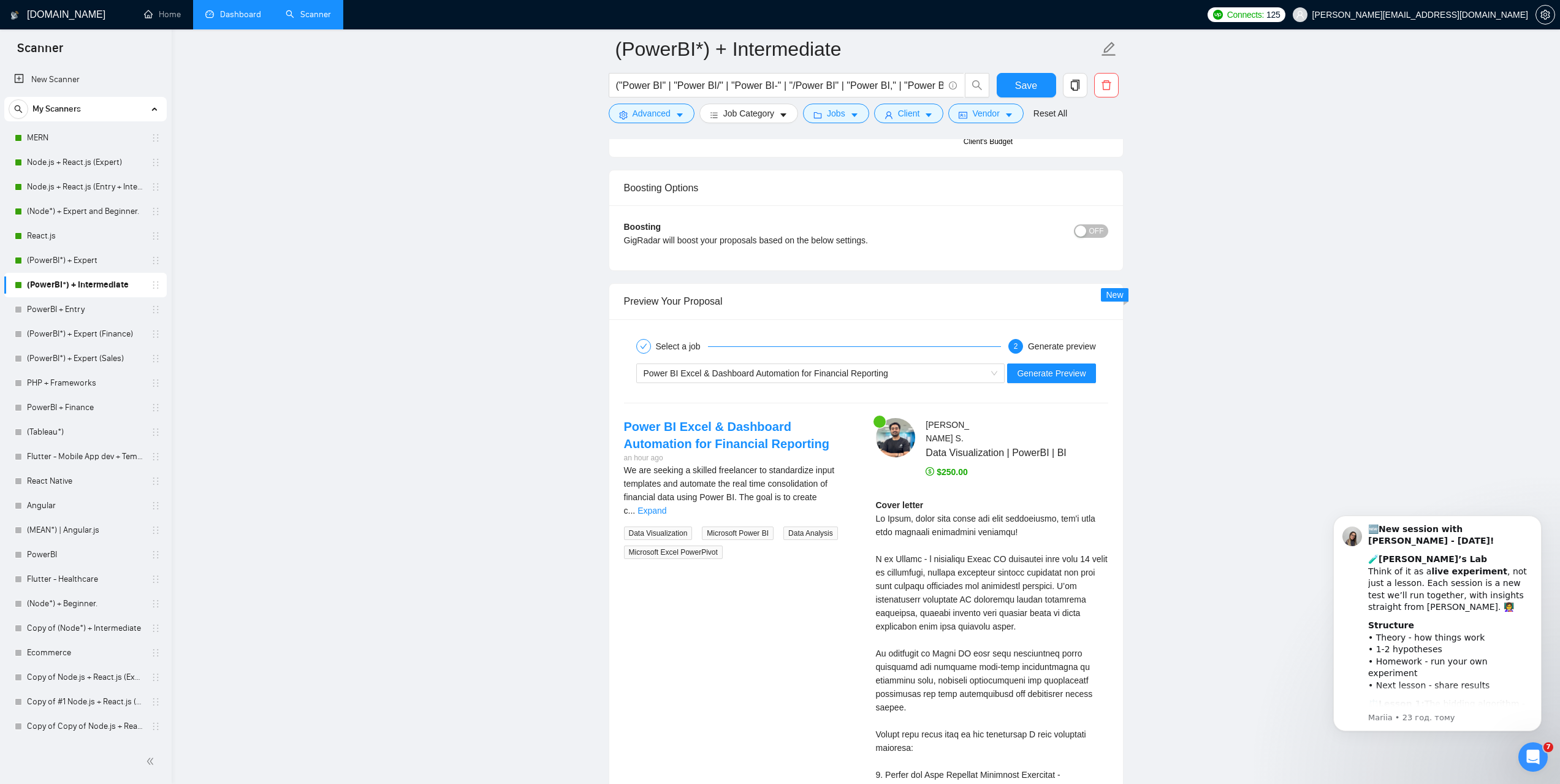
click at [220, 20] on link "Dashboard" at bounding box center [233, 15] width 56 height 10
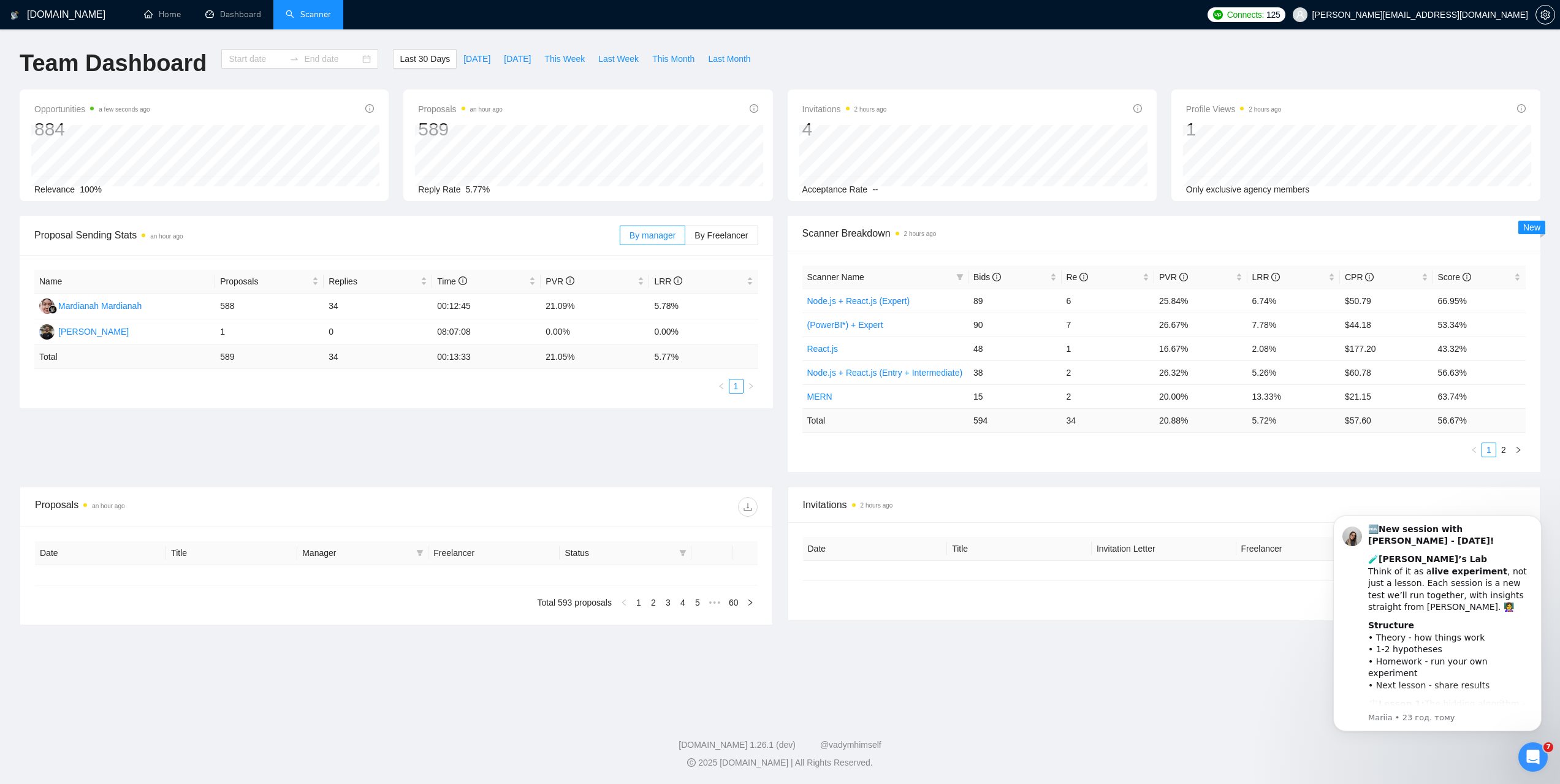
type input "2025-09-09"
type input "2025-10-09"
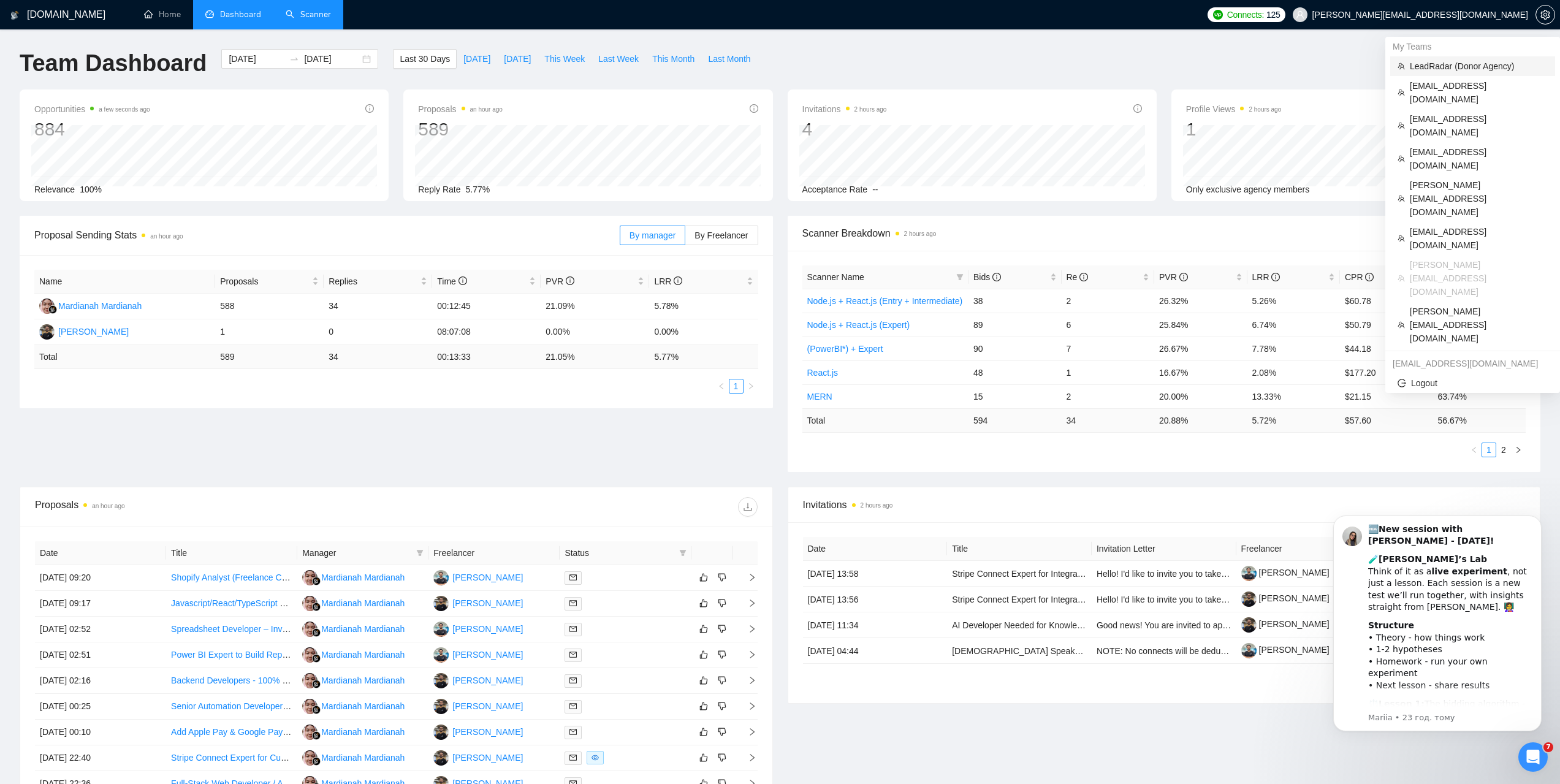
click at [1430, 70] on span "LeadRadar (Donor Agency)" at bounding box center [1479, 66] width 138 height 13
